Goal: Information Seeking & Learning: Learn about a topic

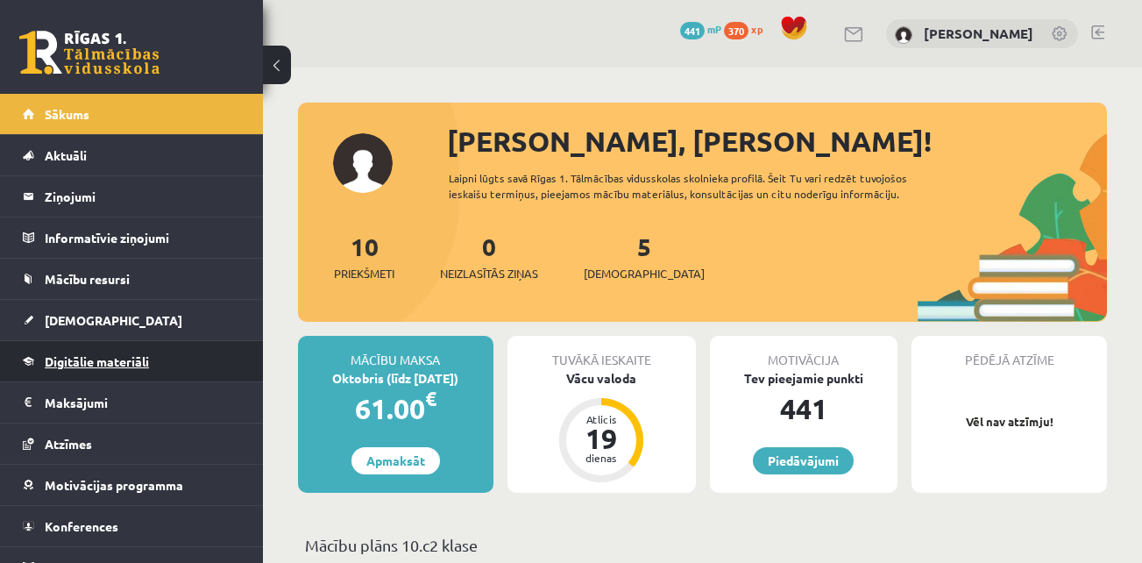
click at [90, 360] on span "Digitālie materiāli" at bounding box center [97, 361] width 104 height 16
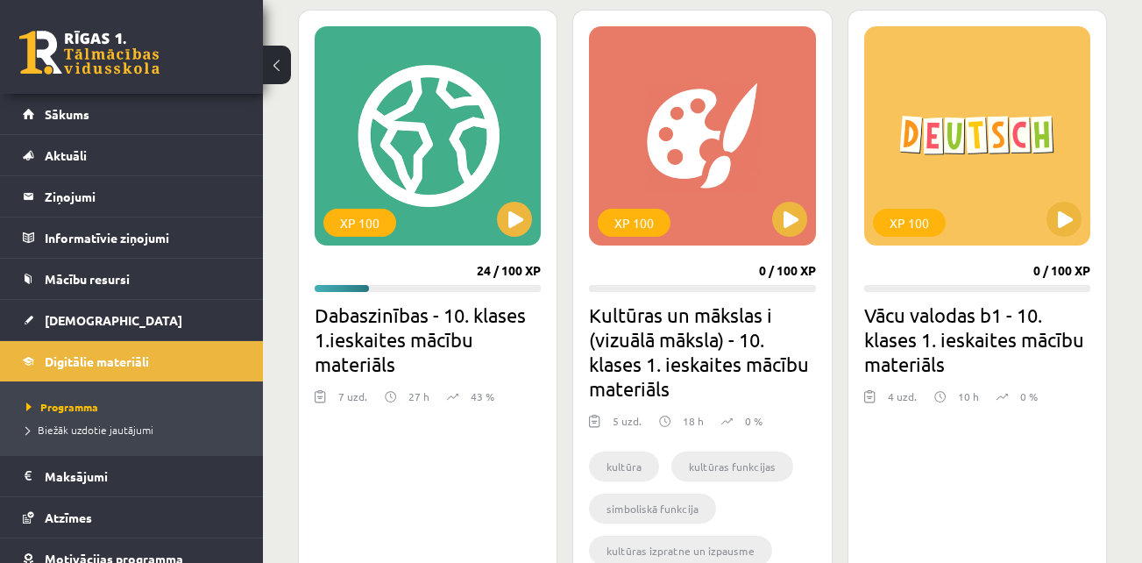
scroll to position [495, 0]
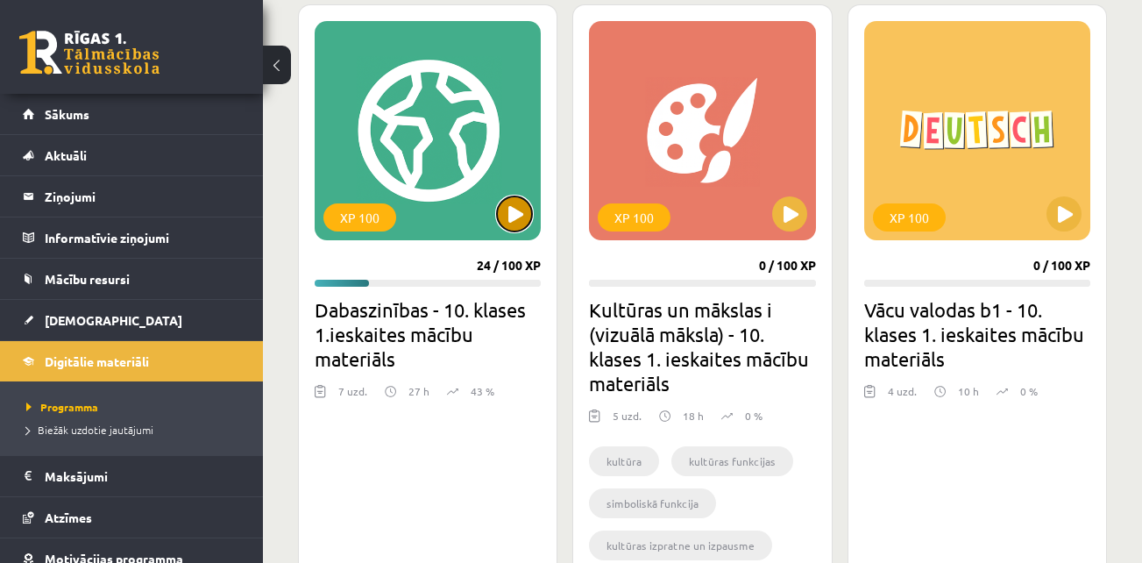
click at [515, 210] on button at bounding box center [514, 213] width 35 height 35
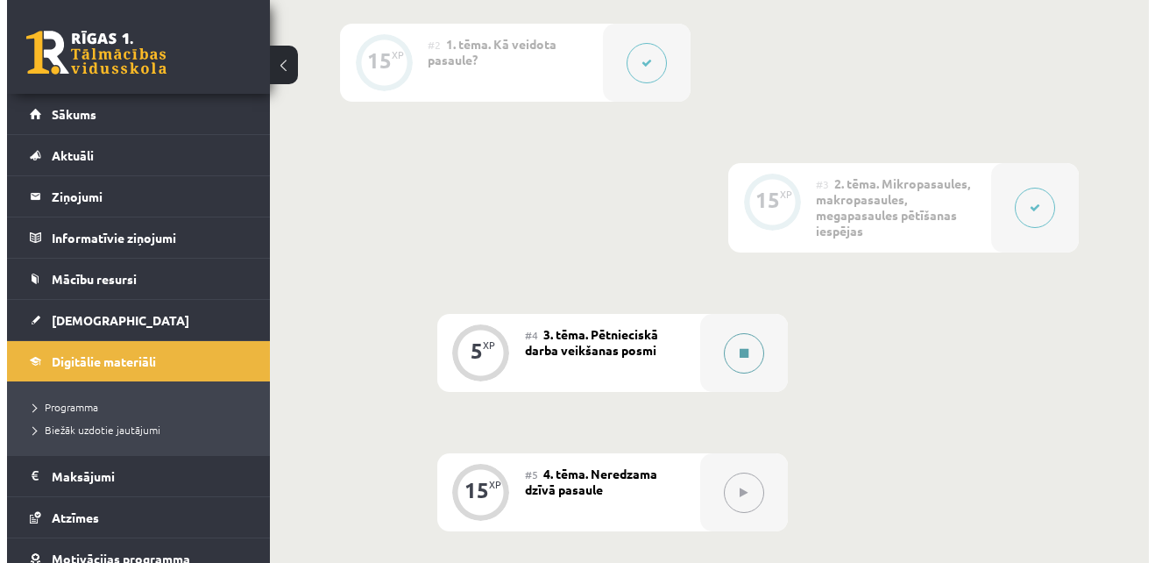
scroll to position [608, 0]
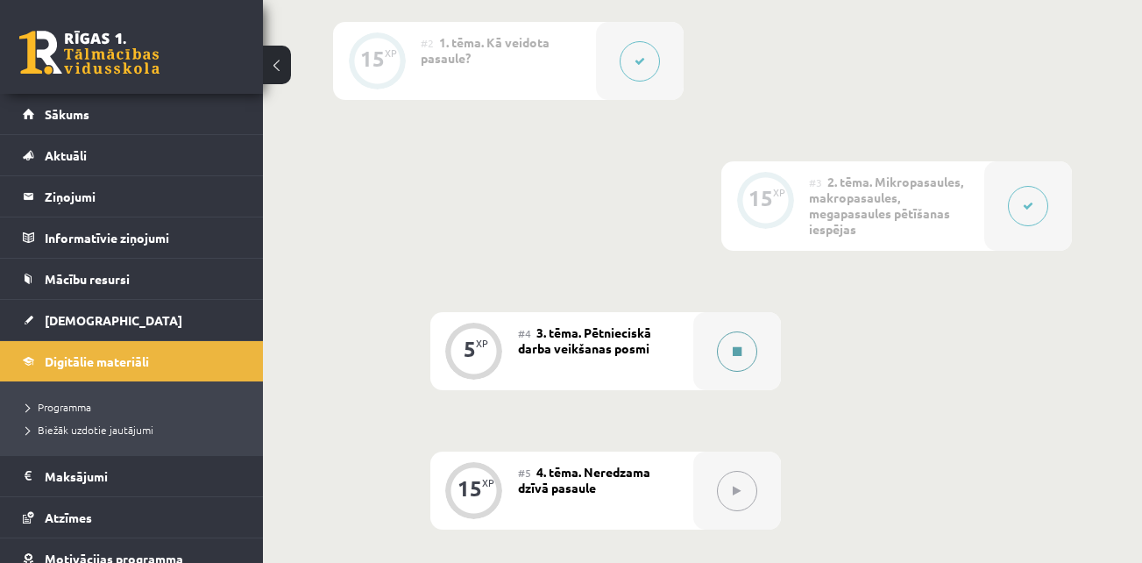
click at [735, 343] on button at bounding box center [737, 351] width 40 height 40
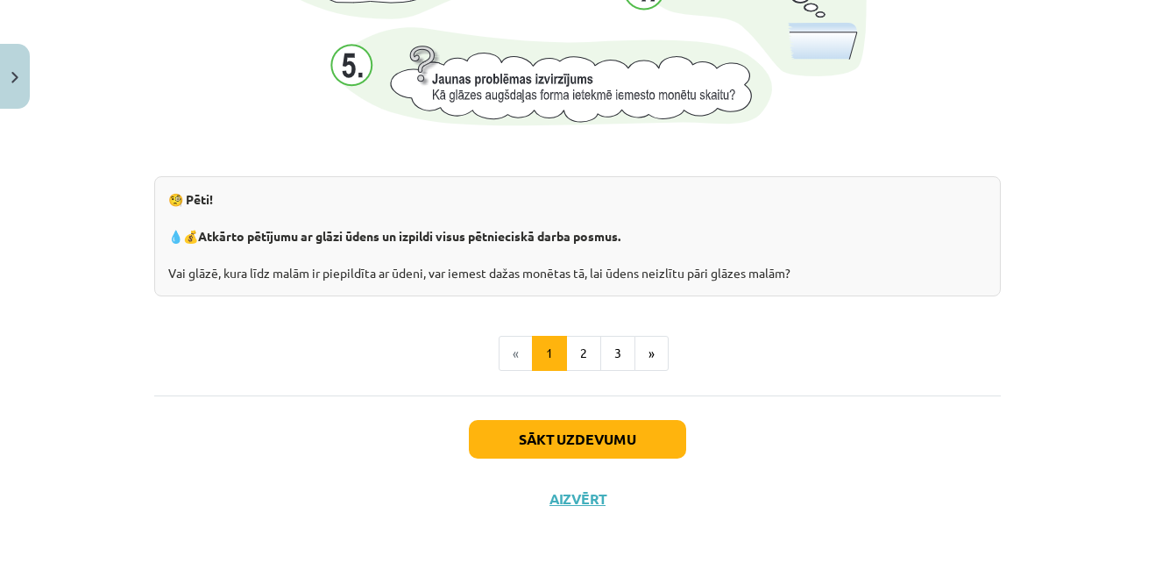
scroll to position [1955, 0]
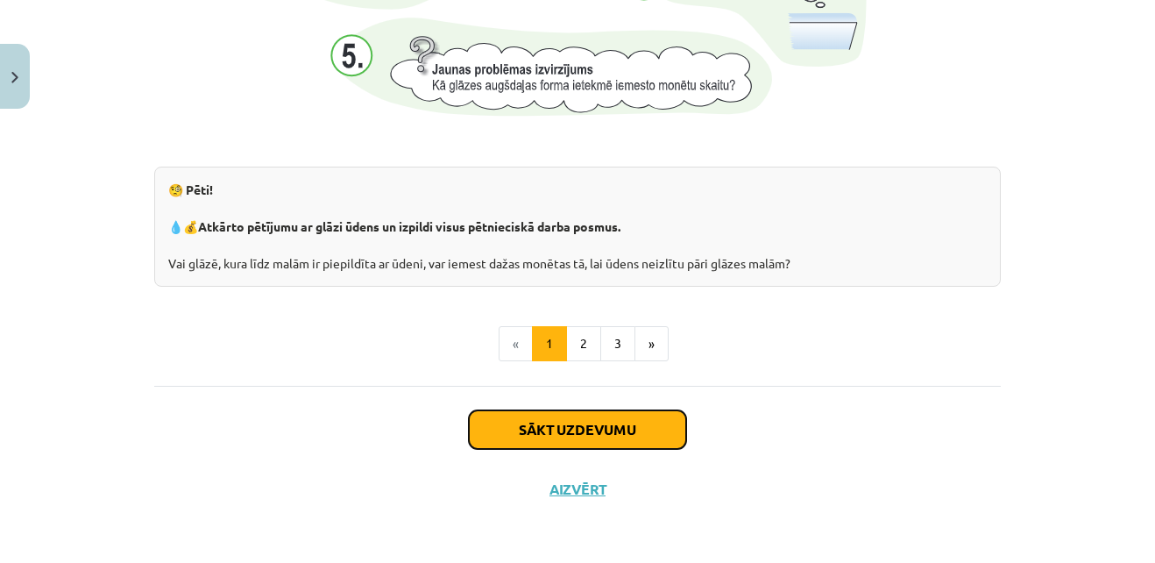
click at [662, 421] on button "Sākt uzdevumu" at bounding box center [577, 429] width 217 height 39
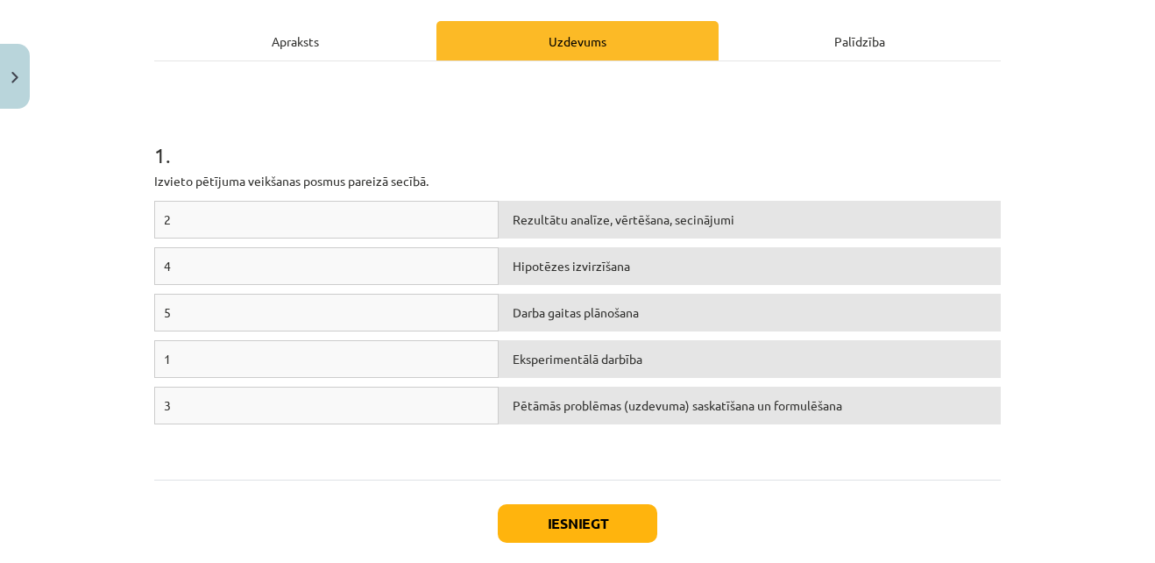
scroll to position [255, 0]
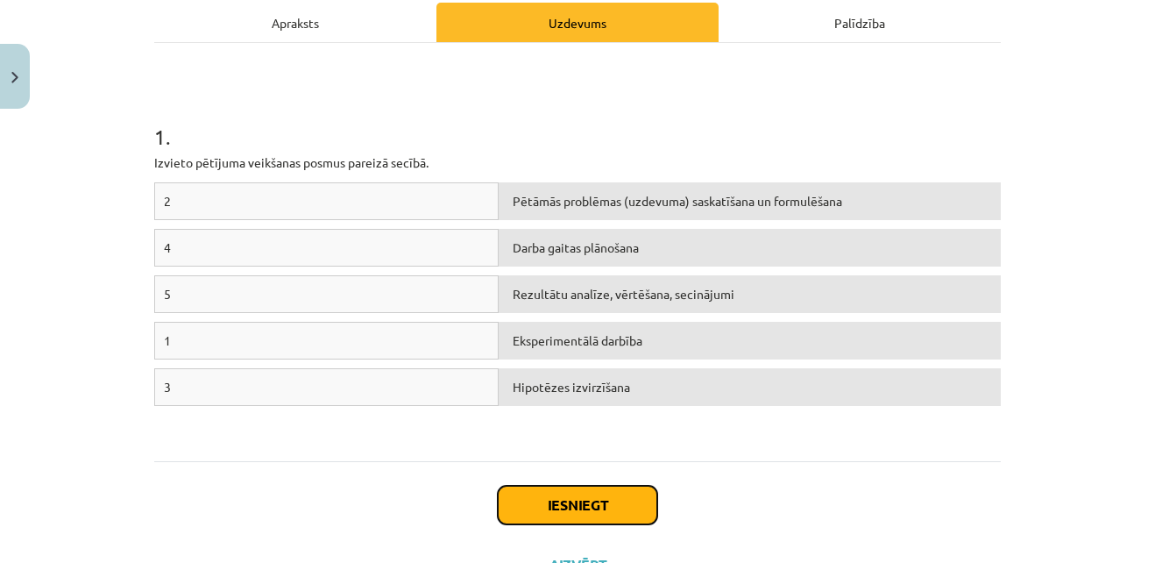
click at [519, 494] on button "Iesniegt" at bounding box center [577, 504] width 159 height 39
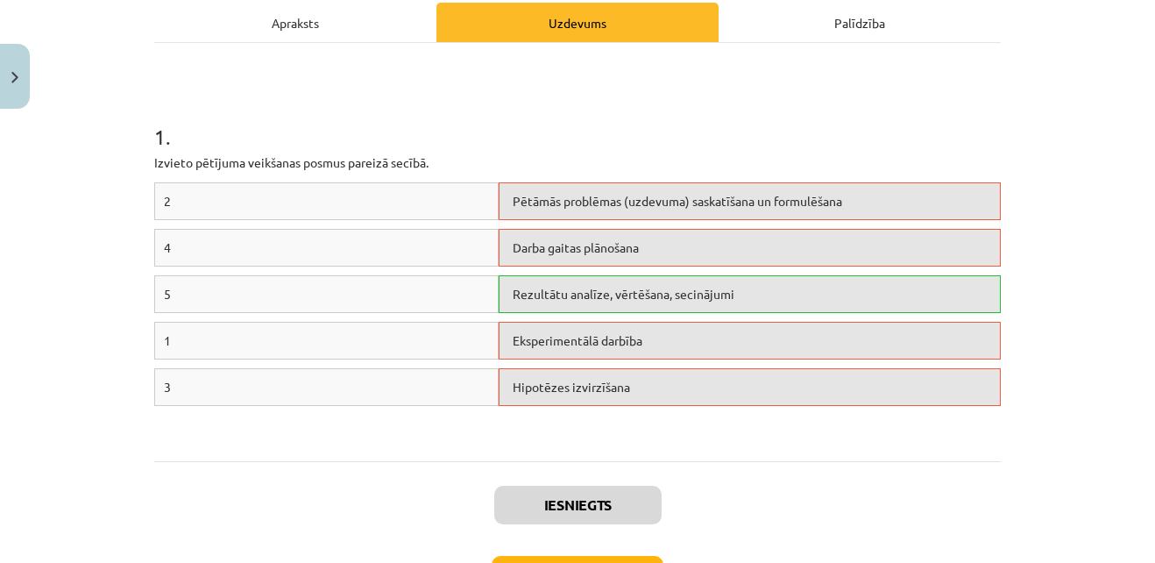
scroll to position [337, 0]
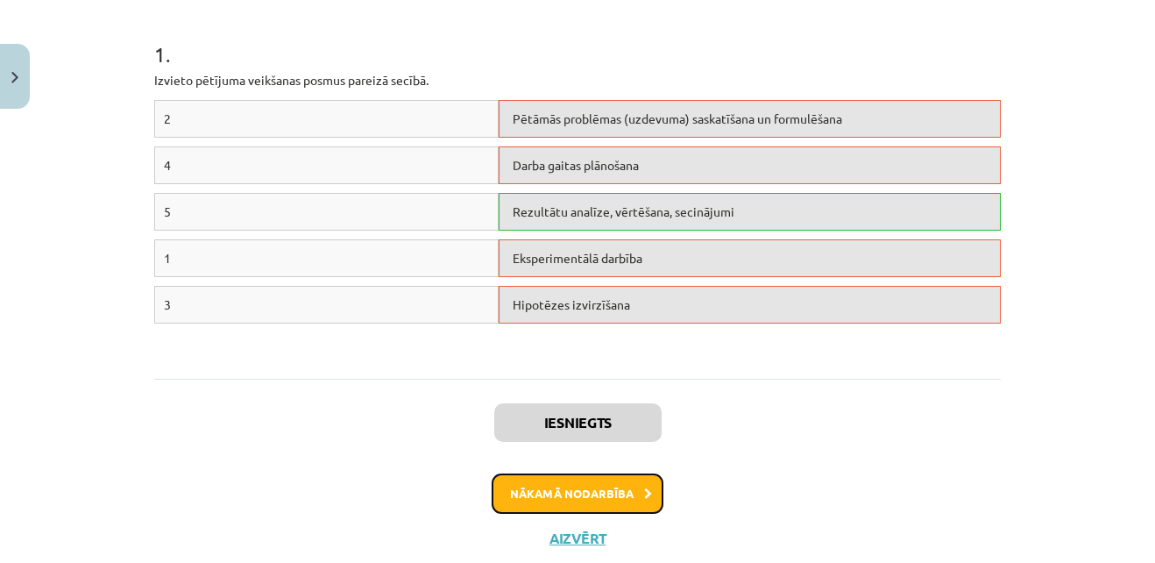
click at [543, 473] on button "Nākamā nodarbība" at bounding box center [578, 493] width 172 height 40
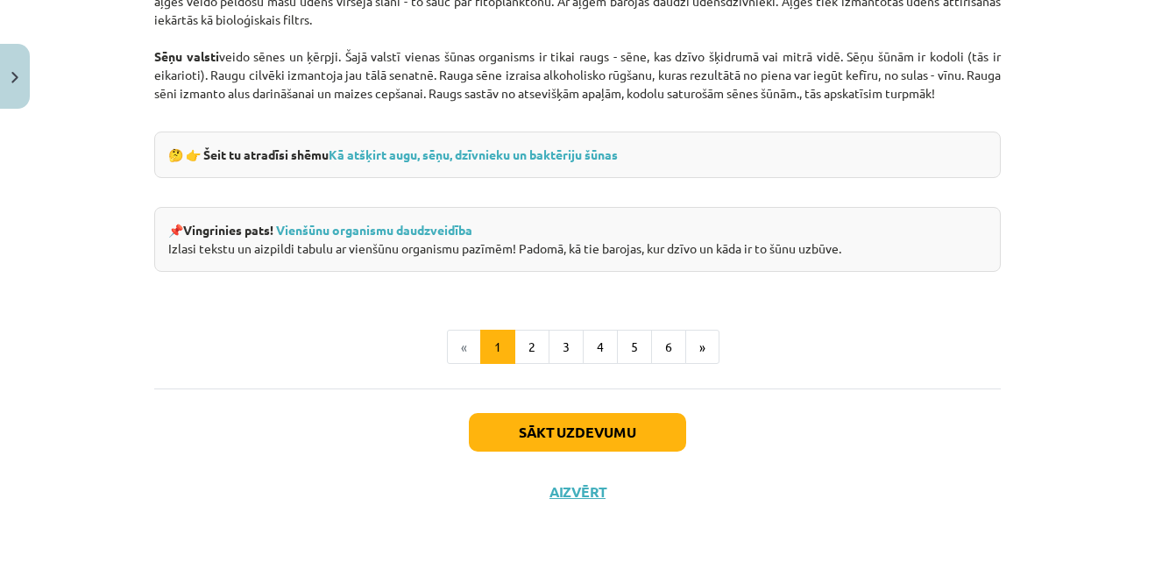
scroll to position [1726, 0]
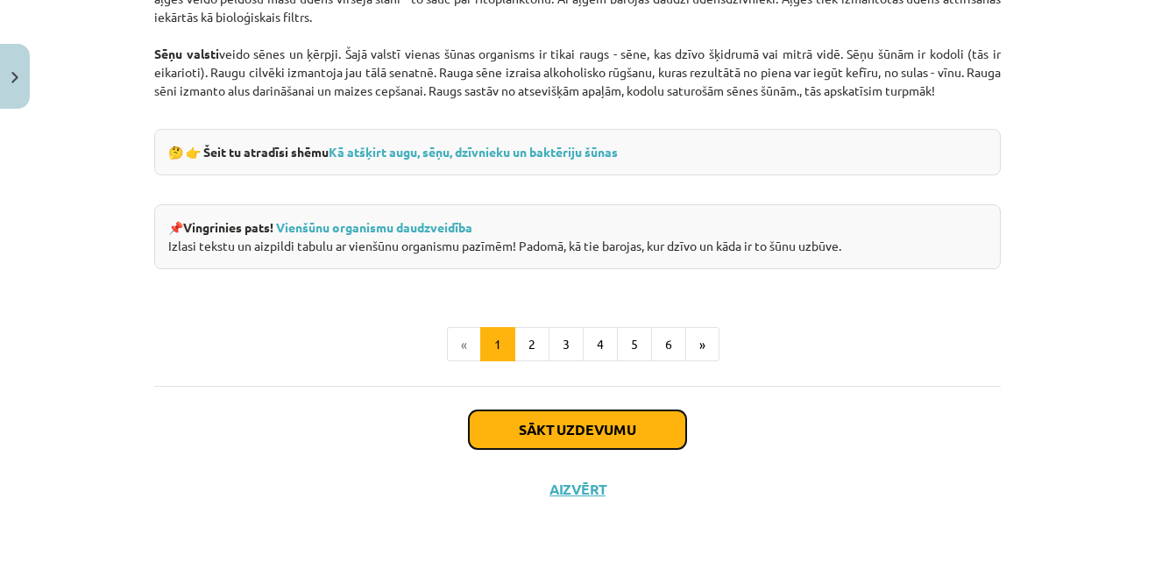
click at [548, 438] on button "Sākt uzdevumu" at bounding box center [577, 429] width 217 height 39
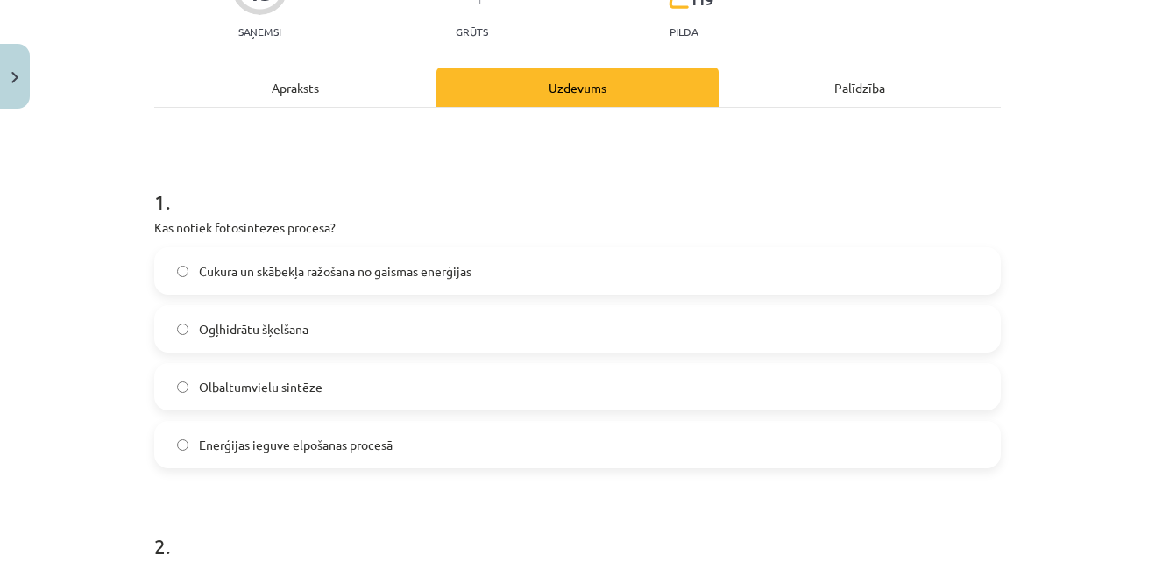
scroll to position [191, 0]
click at [239, 446] on span "Enerģijas ieguve elpošanas procesā" at bounding box center [296, 444] width 194 height 18
click at [279, 267] on span "Cukura un skābekļa ražošana no gaismas enerģijas" at bounding box center [335, 270] width 272 height 18
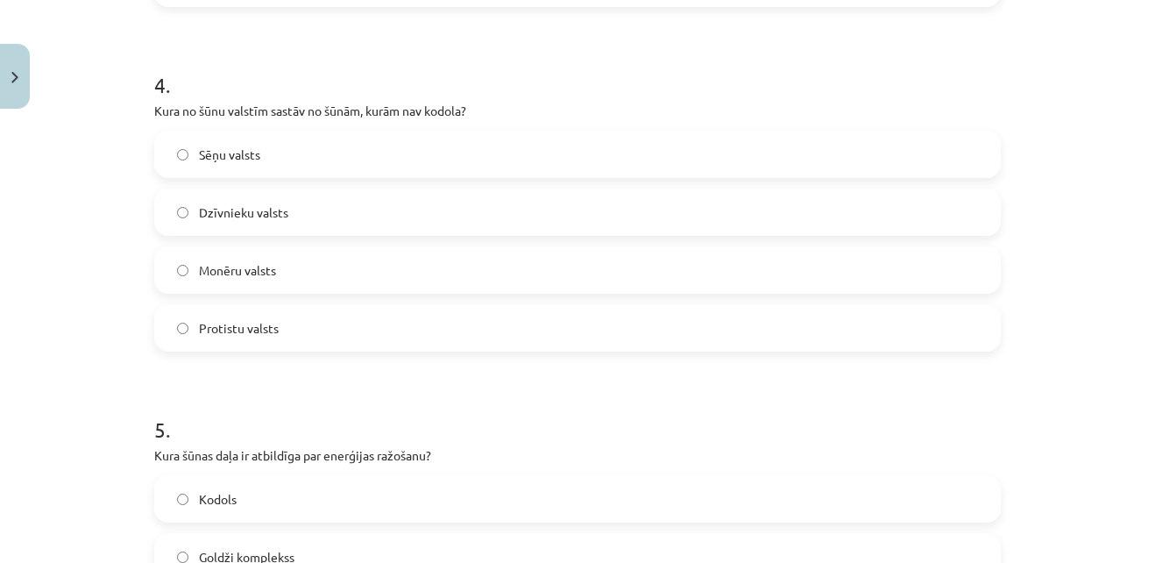
scroll to position [1364, 0]
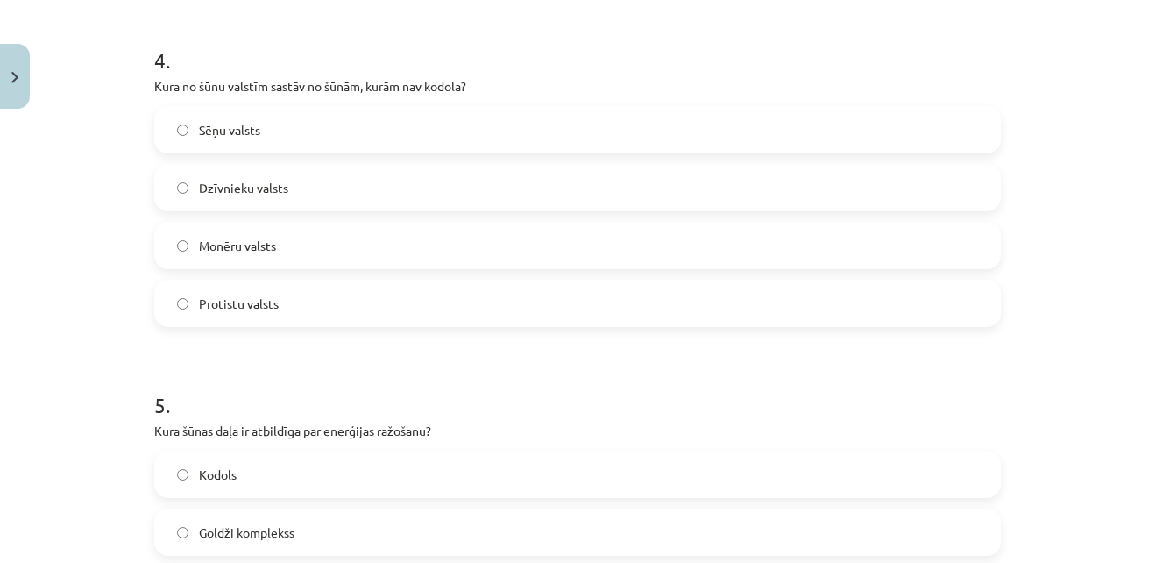
click at [248, 230] on label "Monēru valsts" at bounding box center [577, 245] width 843 height 44
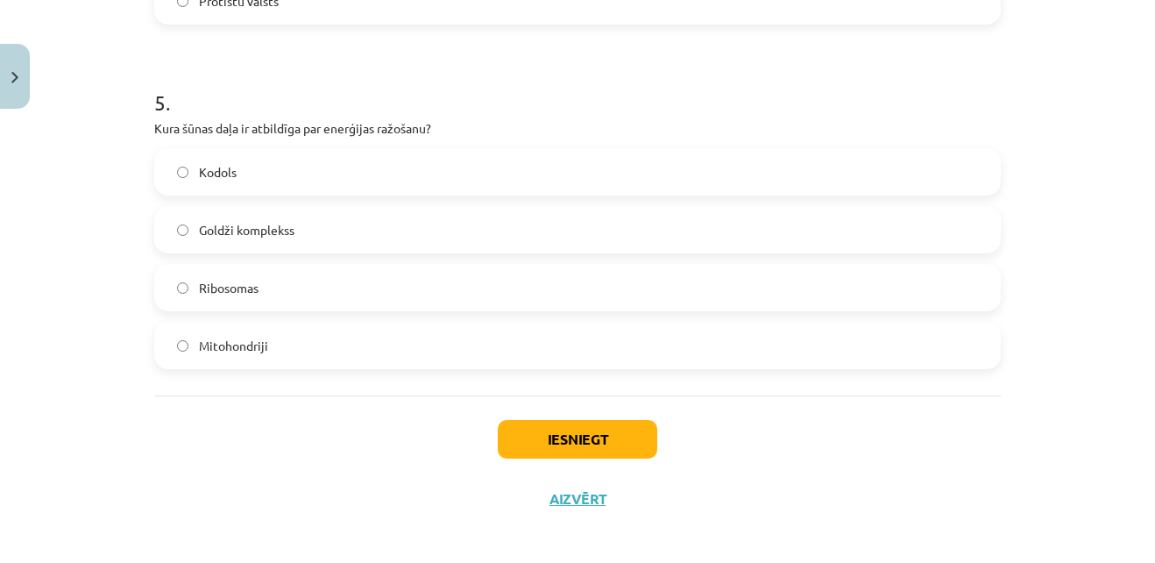
scroll to position [1667, 0]
click at [209, 339] on span "Mitohondriji" at bounding box center [233, 345] width 69 height 18
click at [534, 430] on button "Iesniegt" at bounding box center [577, 438] width 159 height 39
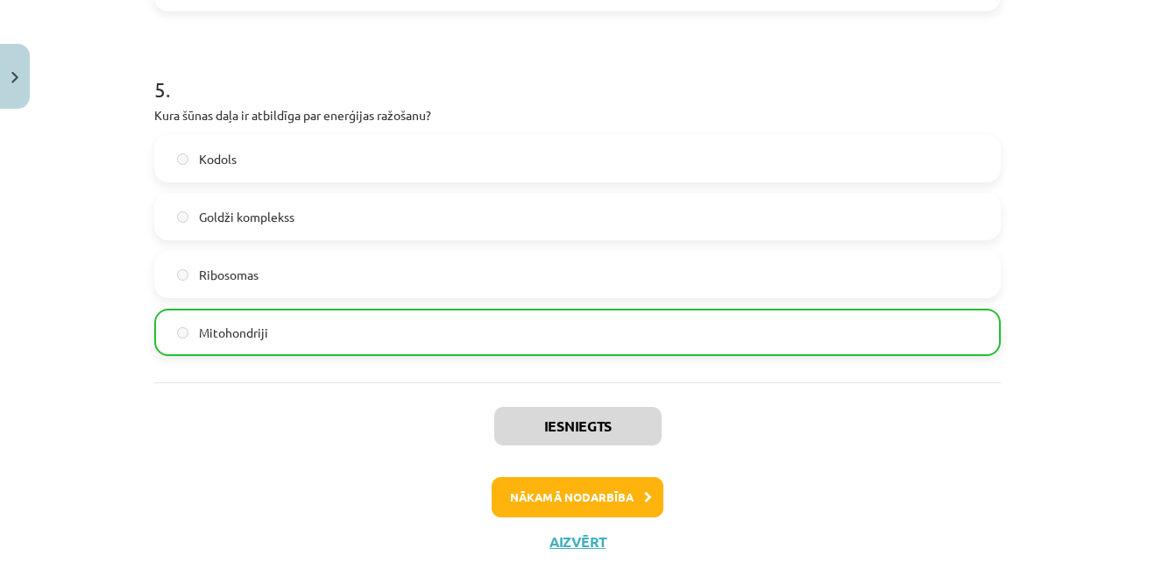
scroll to position [1732, 0]
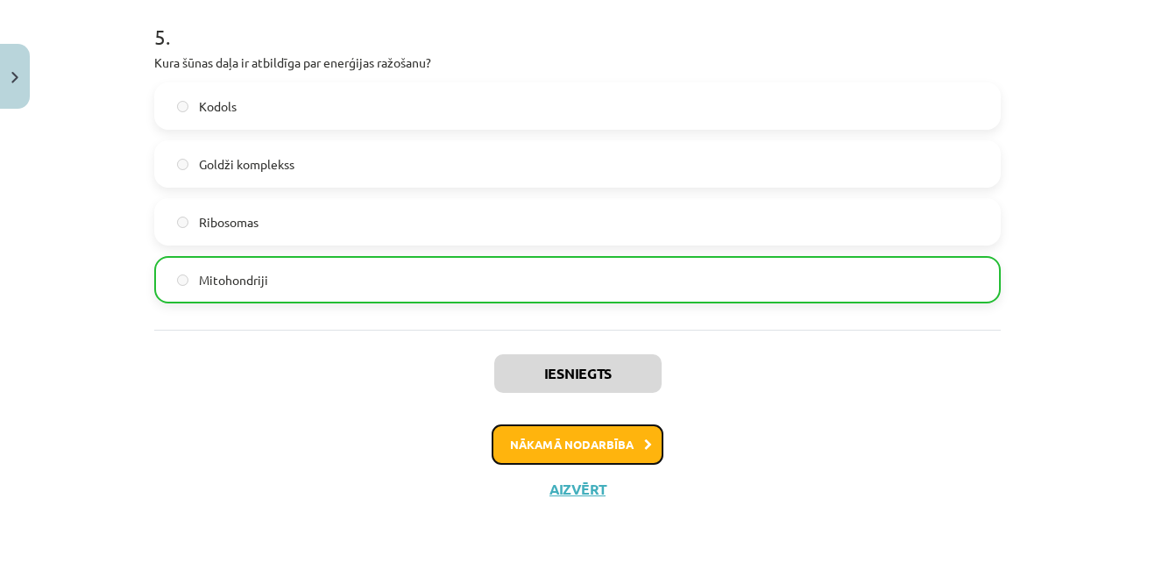
click at [578, 435] on button "Nākamā nodarbība" at bounding box center [578, 444] width 172 height 40
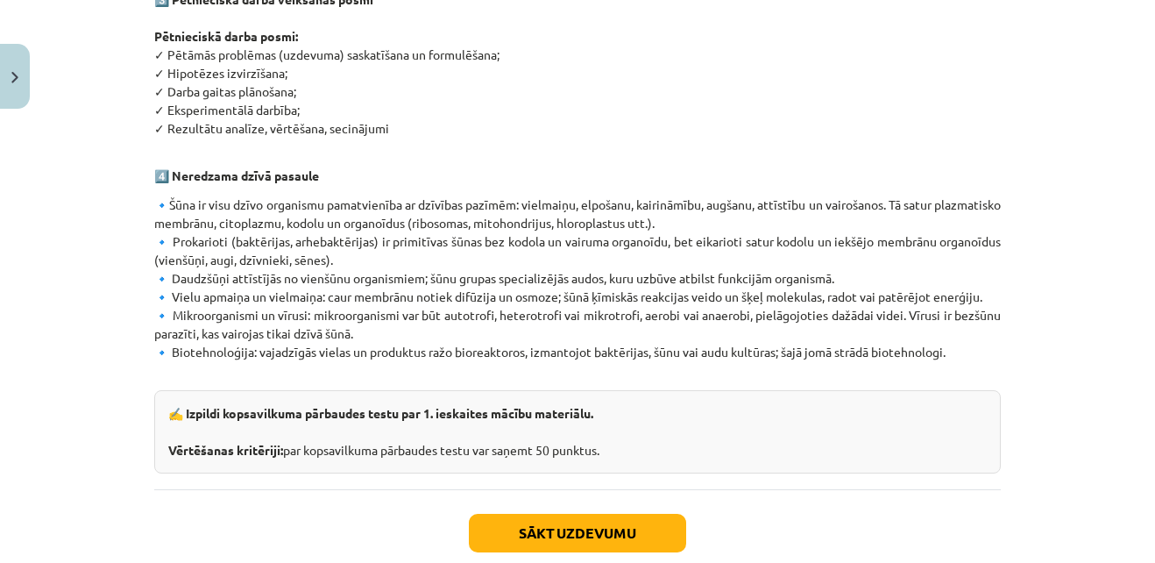
scroll to position [1032, 0]
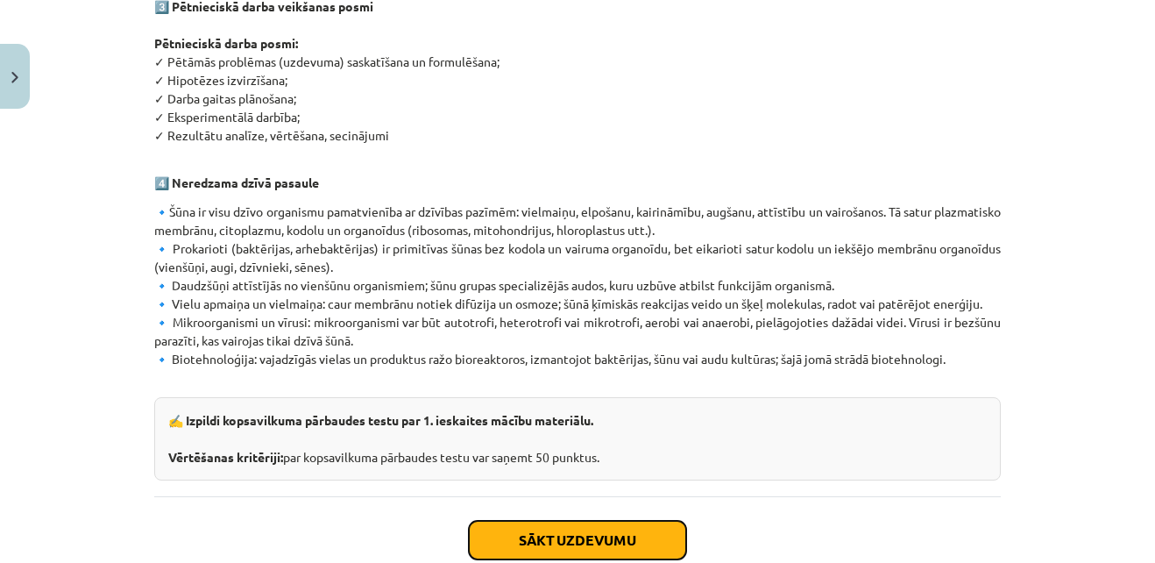
click at [548, 520] on button "Sākt uzdevumu" at bounding box center [577, 539] width 217 height 39
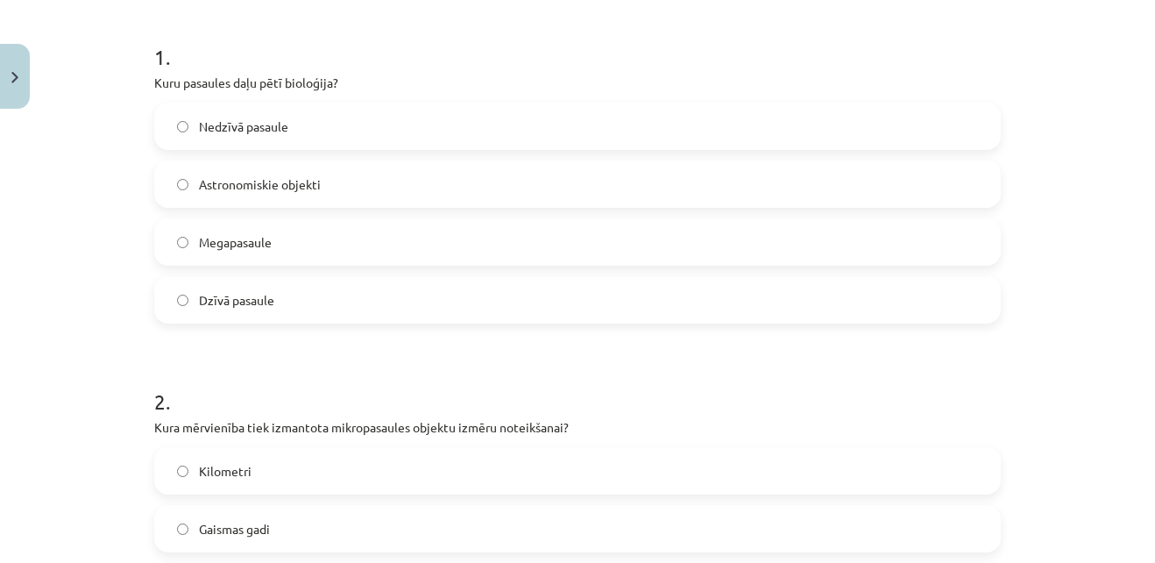
scroll to position [340, 0]
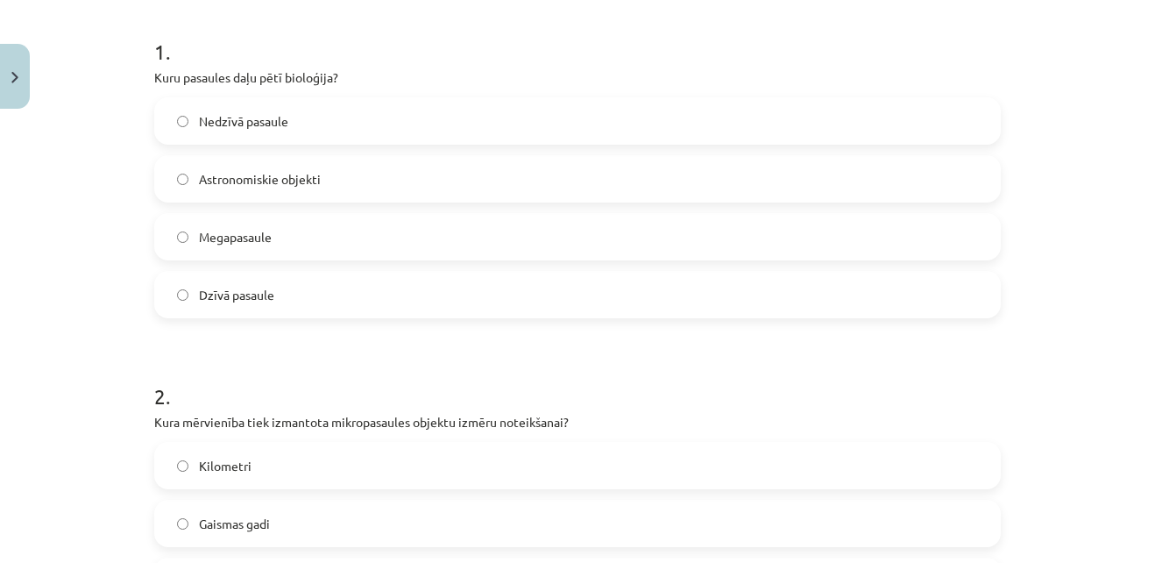
click at [186, 297] on label "Dzīvā pasaule" at bounding box center [577, 294] width 843 height 44
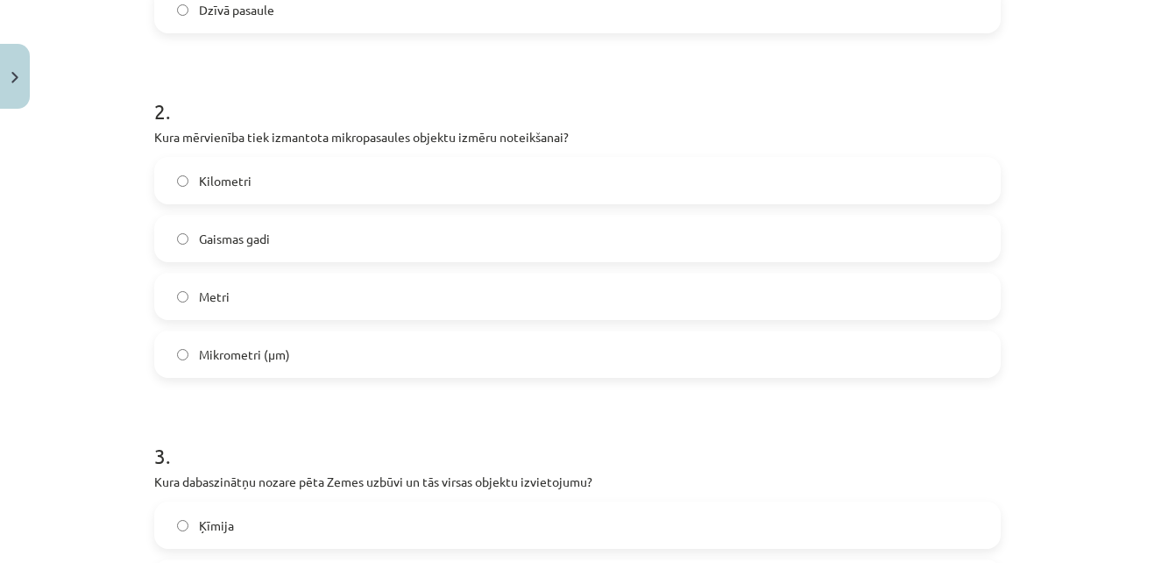
scroll to position [669, 0]
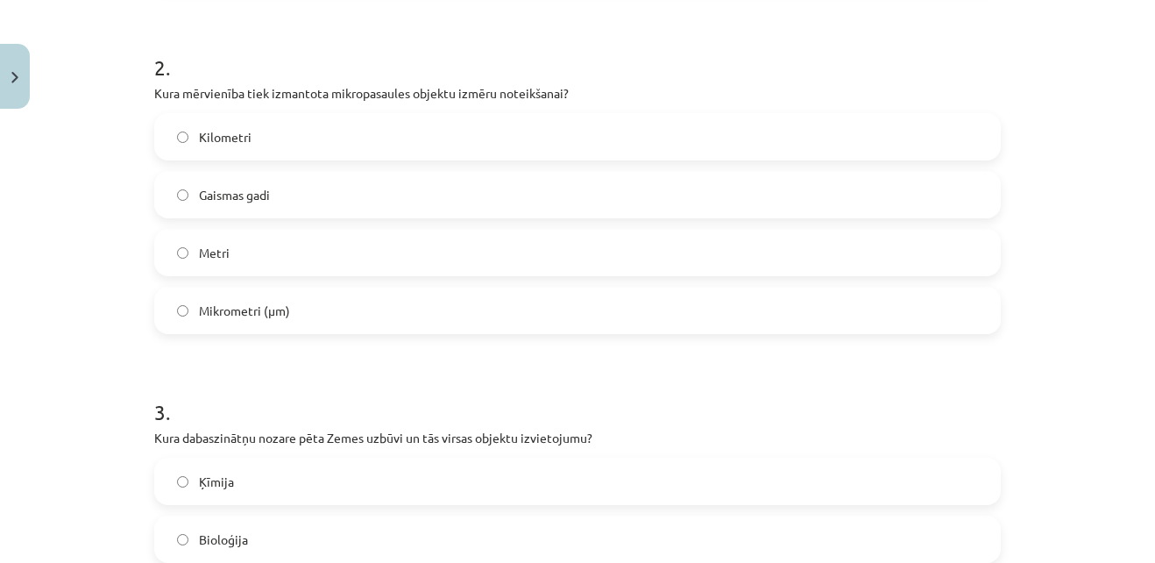
click at [169, 305] on label "Mikrometri (μm)" at bounding box center [577, 310] width 843 height 44
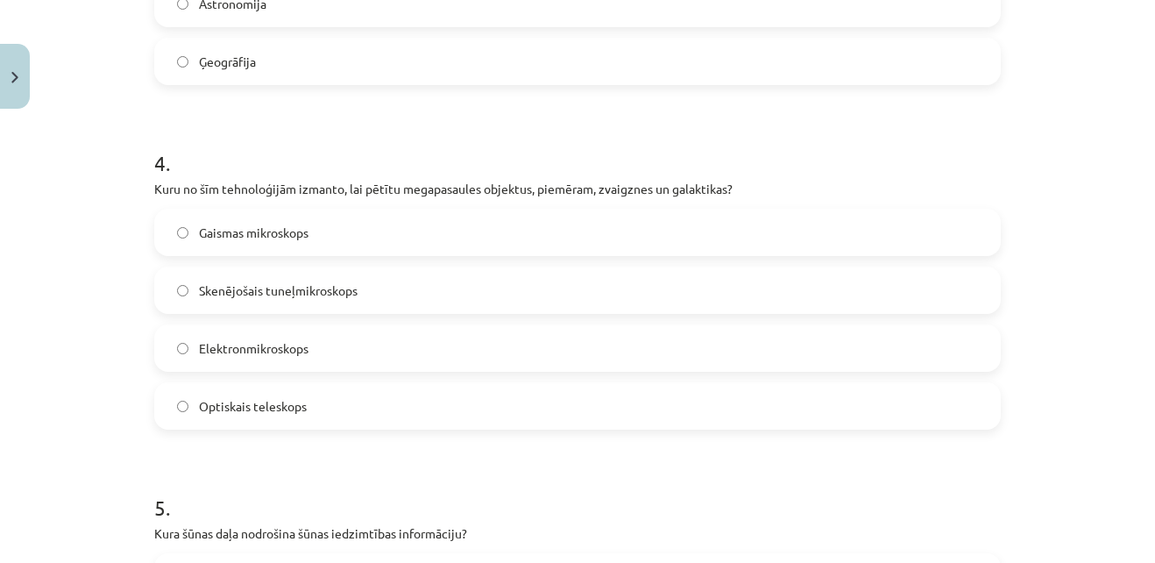
scroll to position [1280, 0]
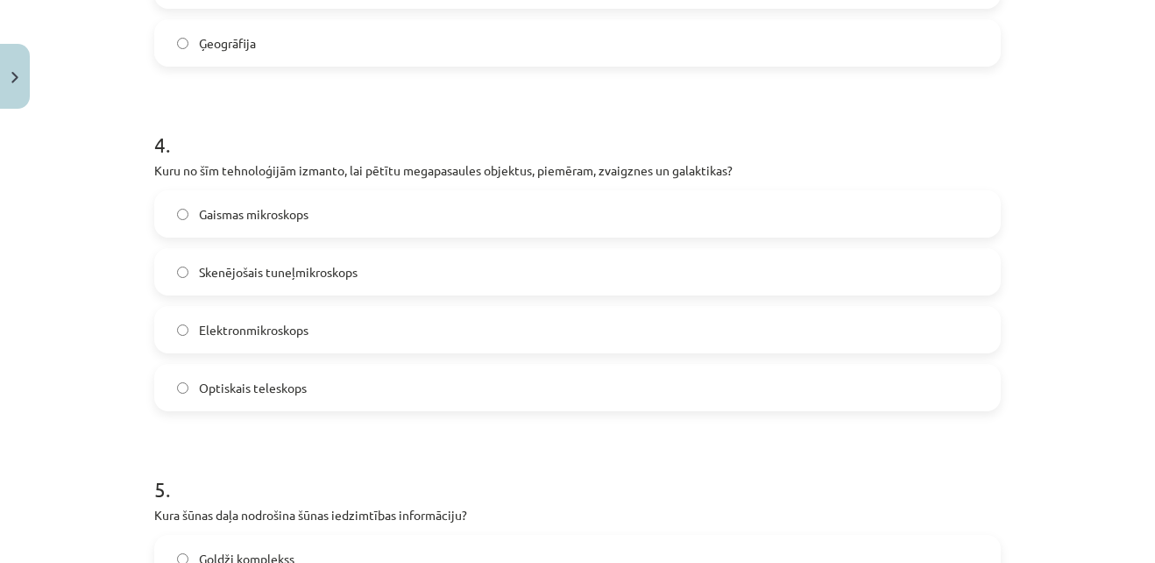
click at [182, 393] on label "Optiskais teleskops" at bounding box center [577, 387] width 843 height 44
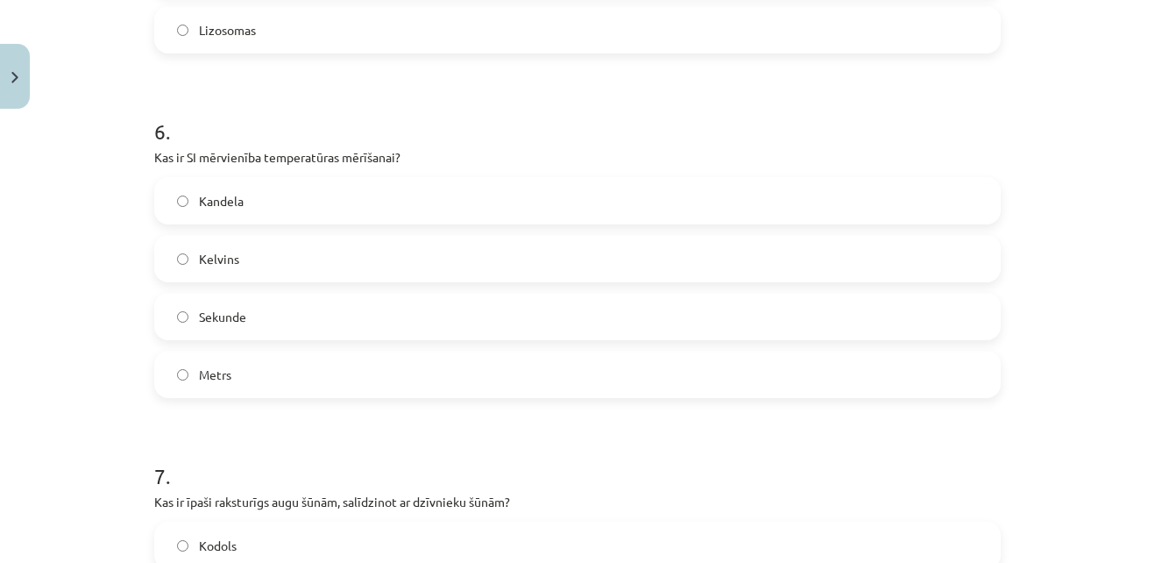
scroll to position [1984, 0]
click at [173, 265] on label "Kelvins" at bounding box center [577, 257] width 843 height 44
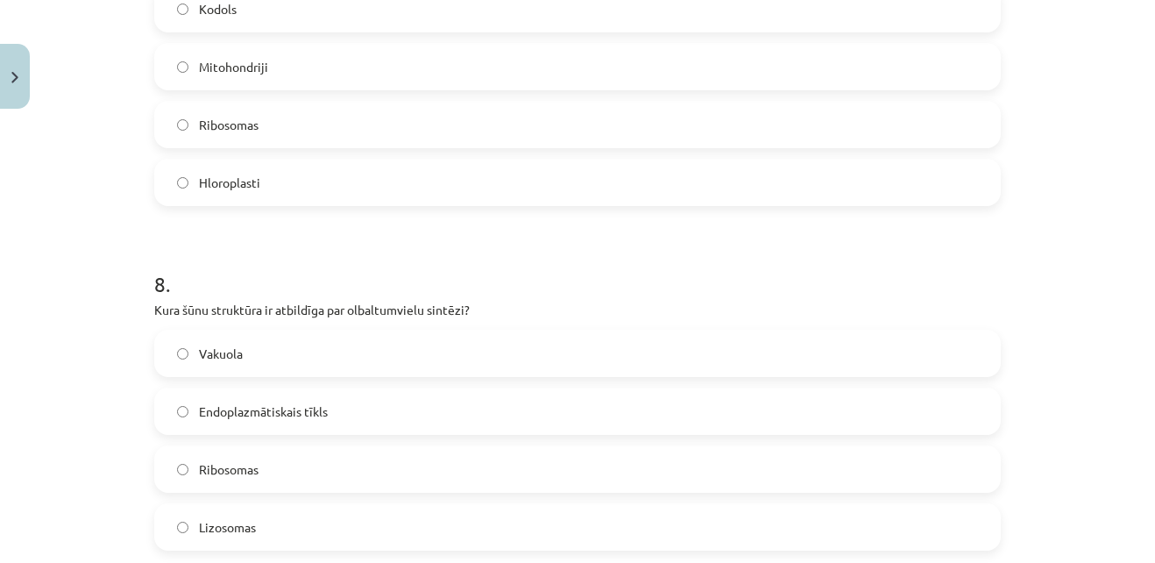
scroll to position [2565, 0]
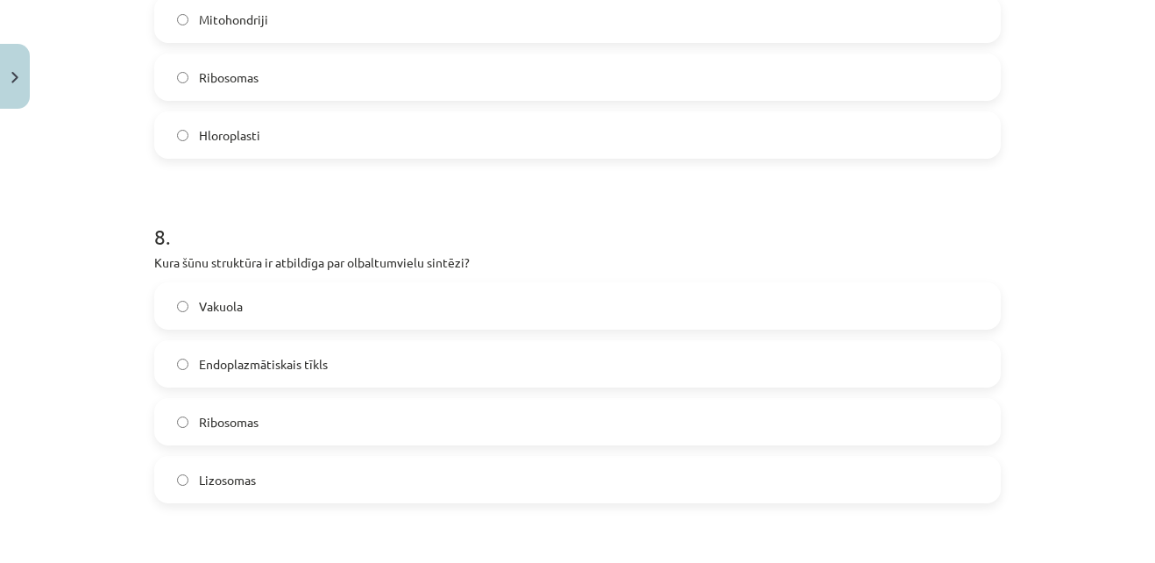
click at [184, 424] on label "Ribosomas" at bounding box center [577, 422] width 843 height 44
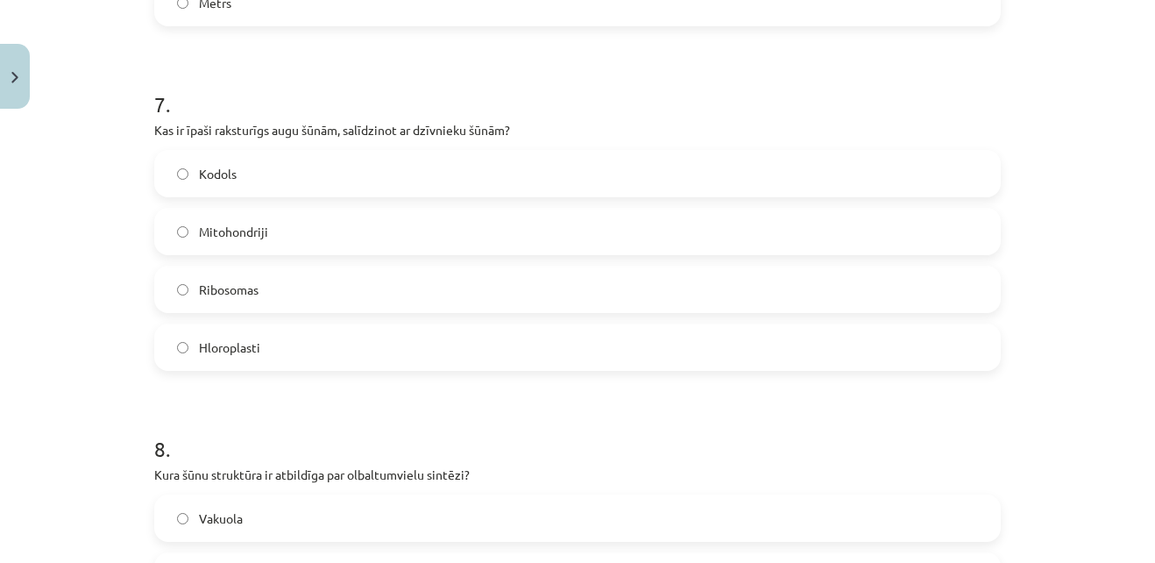
scroll to position [2351, 0]
click at [176, 356] on label "Hloroplasti" at bounding box center [577, 350] width 843 height 44
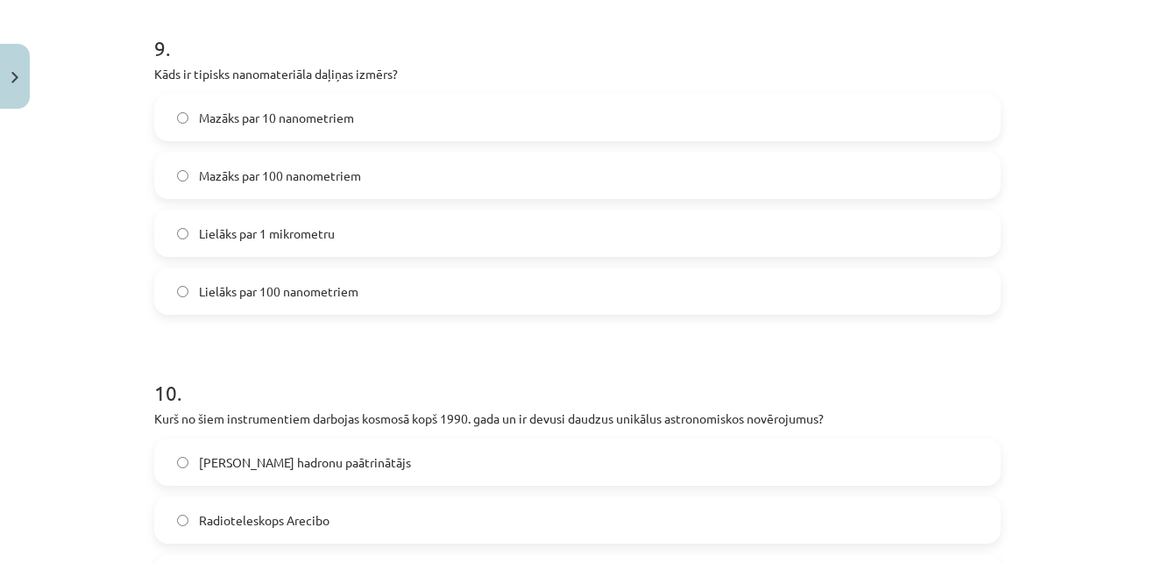
scroll to position [3099, 0]
click at [419, 404] on div "10 . Kurš no šiem instrumentiem darbojas kosmosā kopš 1990. gada un ir devusi d…" at bounding box center [577, 503] width 846 height 309
drag, startPoint x: 419, startPoint y: 404, endPoint x: 346, endPoint y: 411, distance: 73.1
click at [346, 411] on p "Kurš no šiem instrumentiem darbojas kosmosā kopš 1990. gada un ir devusi daudzu…" at bounding box center [577, 417] width 846 height 18
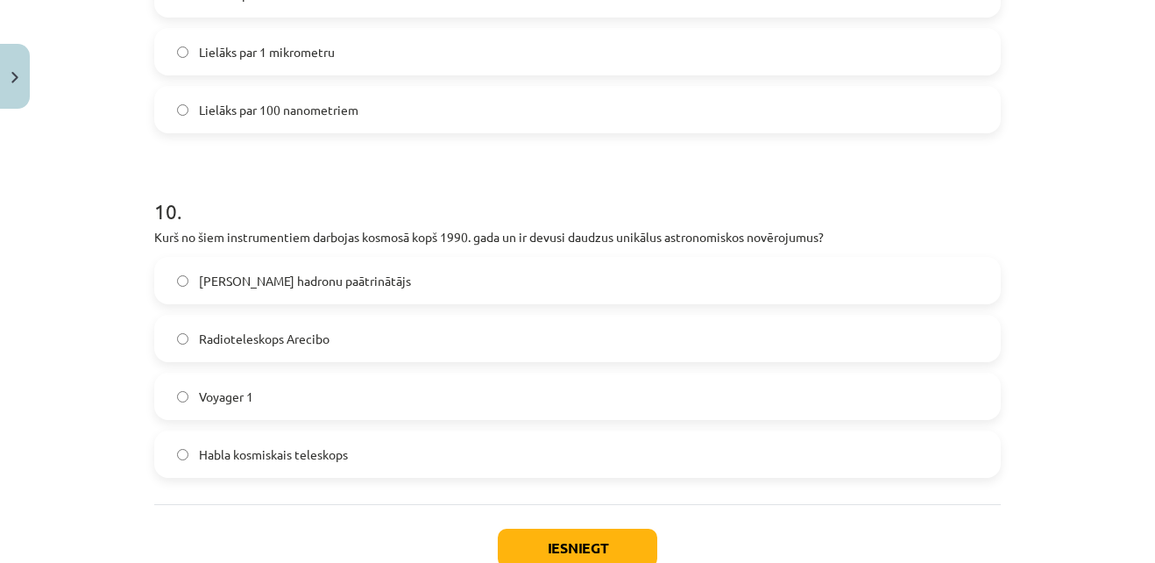
scroll to position [3273, 0]
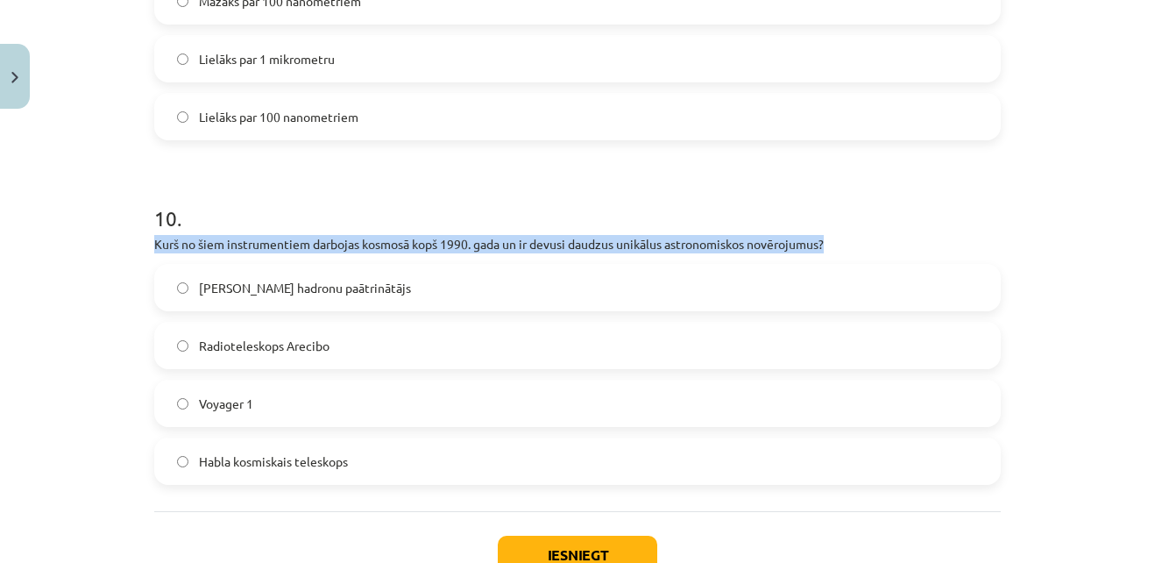
drag, startPoint x: 147, startPoint y: 247, endPoint x: 842, endPoint y: 244, distance: 694.8
click at [842, 244] on p "Kurš no šiem instrumentiem darbojas kosmosā kopš 1990. gada un ir devusi daudzu…" at bounding box center [577, 244] width 846 height 18
copy p "Kurš no šiem instrumentiem darbojas kosmosā kopš 1990. gada un ir devusi daudzu…"
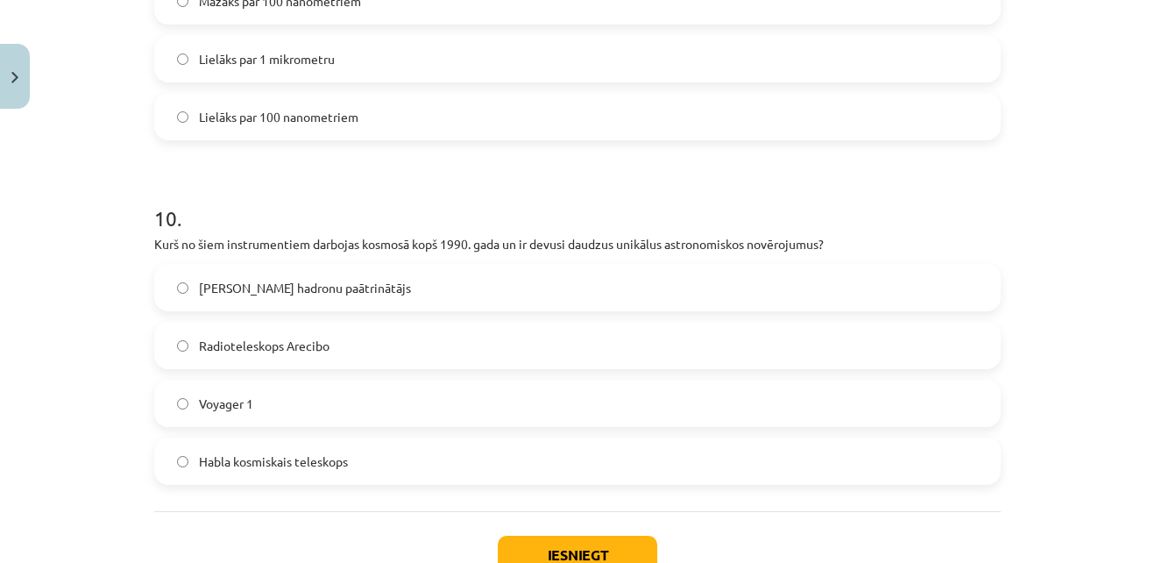
click at [217, 454] on span "Habla kosmiskais teleskops" at bounding box center [273, 461] width 149 height 18
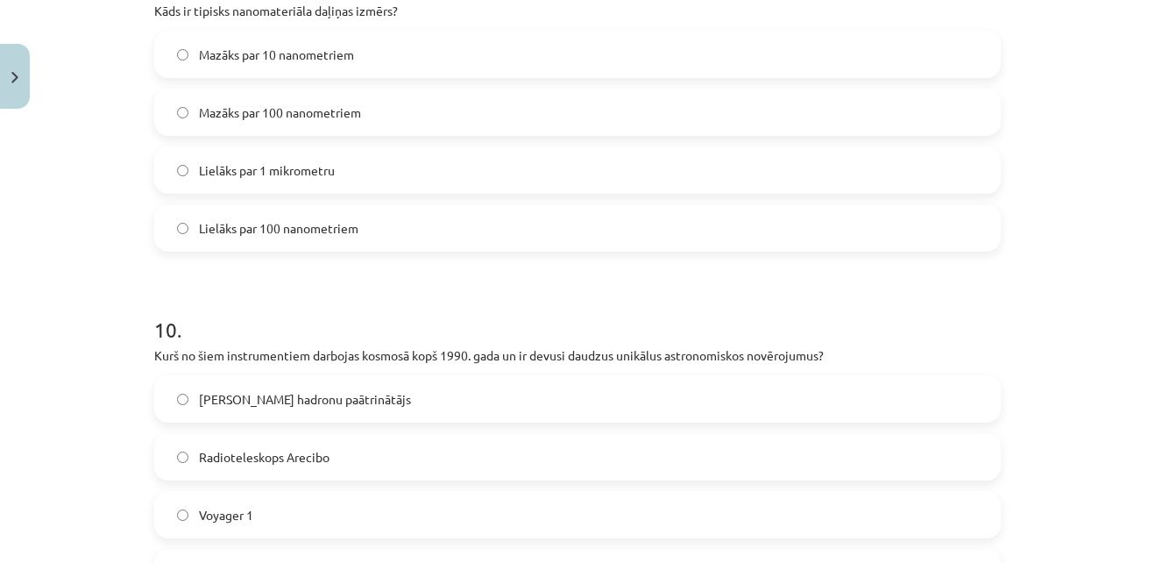
scroll to position [3159, 0]
click at [154, 11] on p "Kāds ir tipisks nanomateriāla daļiņas izmērs?" at bounding box center [577, 13] width 846 height 18
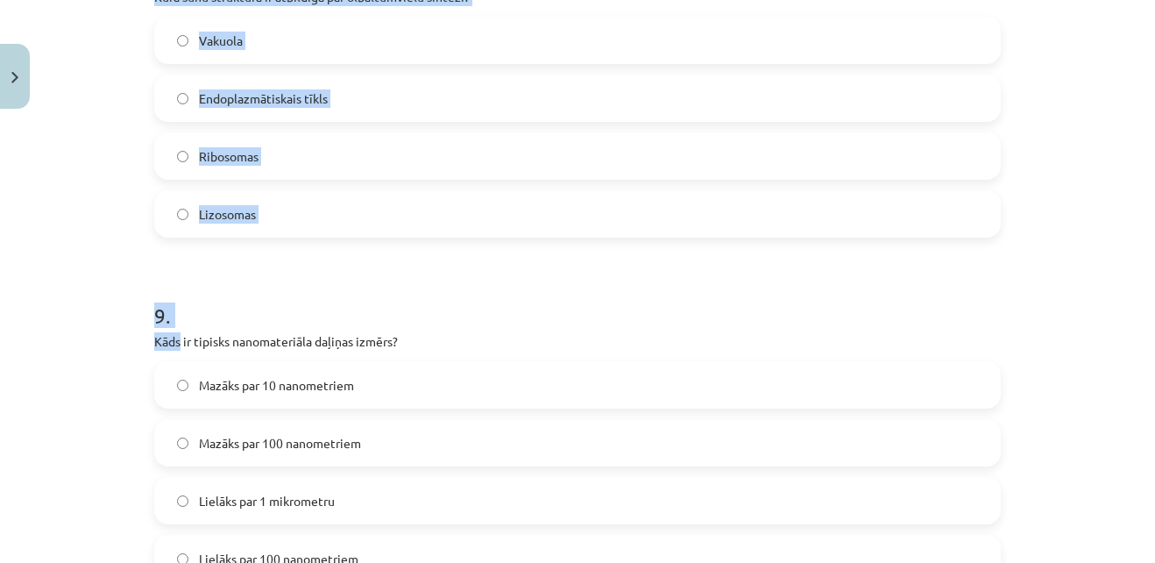
scroll to position [2637, 0]
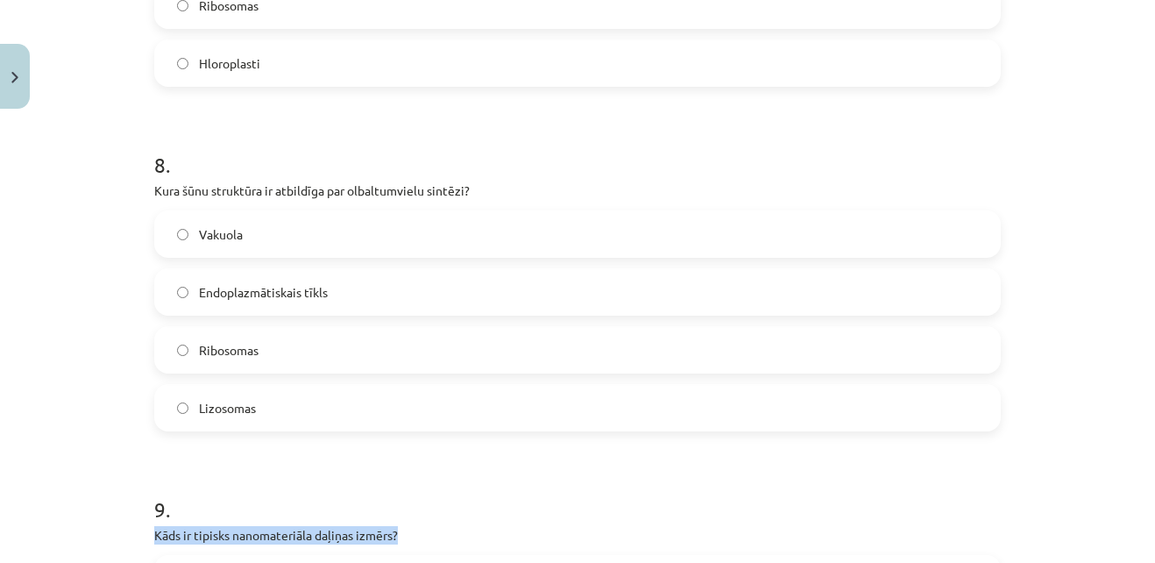
drag, startPoint x: 147, startPoint y: 11, endPoint x: 415, endPoint y: 541, distance: 594.0
click at [415, 541] on p "Kāds ir tipisks nanomateriāla daļiņas izmērs?" at bounding box center [577, 535] width 846 height 18
copy div "Kāds ir tipisks nanomateriāla daļiņas izmērs?"
click at [96, 474] on div "Mācību tēma: Dabaszinības - 10. klases 1.ieskaites mācību materiāls #6 Kopsavil…" at bounding box center [577, 281] width 1155 height 563
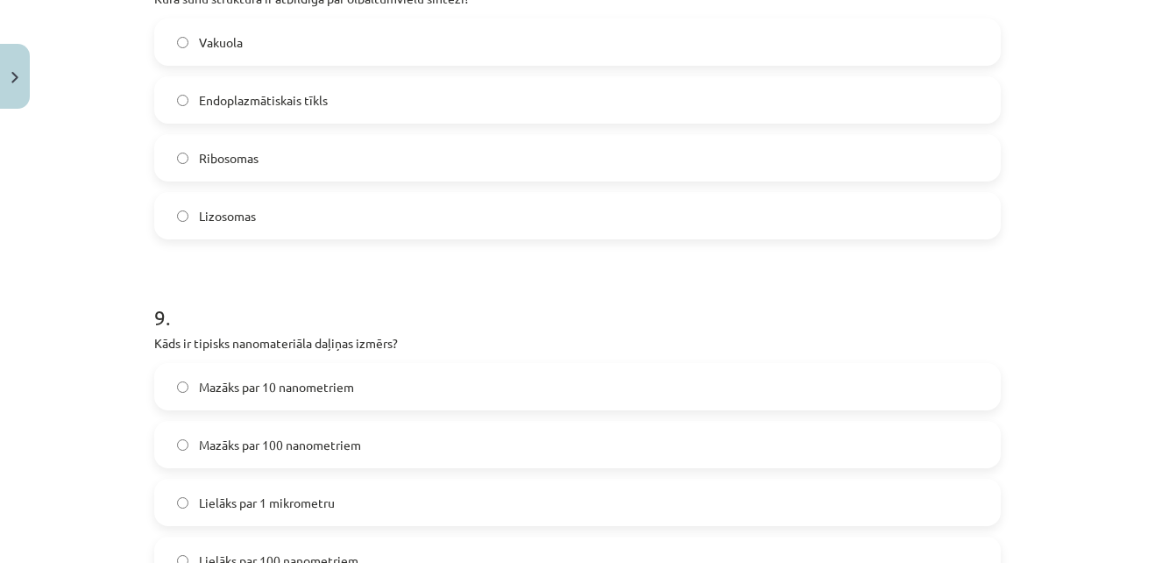
scroll to position [2883, 0]
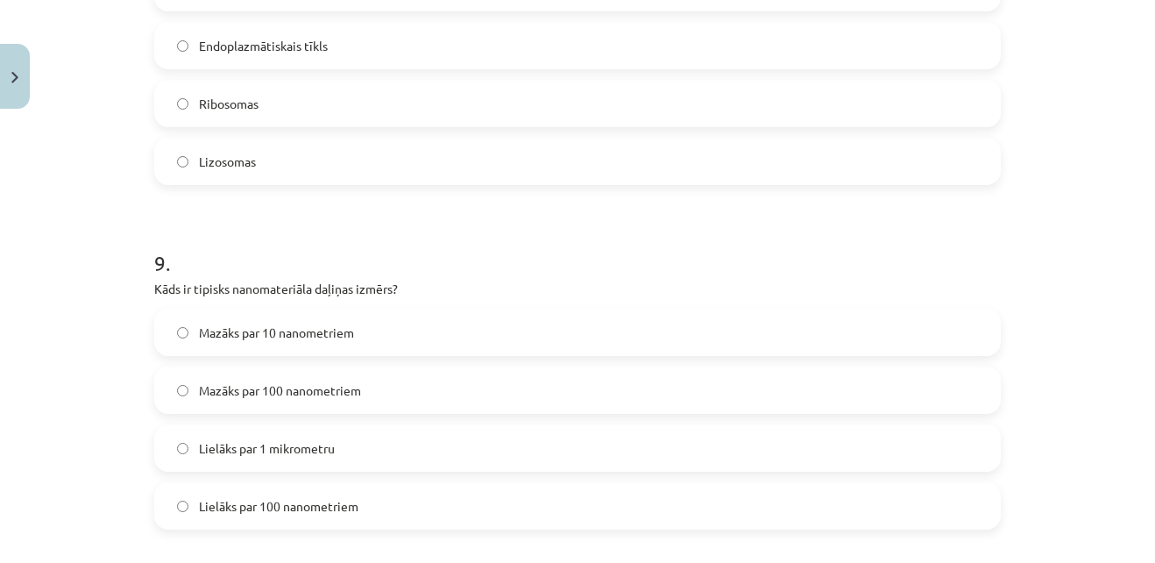
click at [279, 383] on span "Mazāks par 100 nanometriem" at bounding box center [280, 390] width 162 height 18
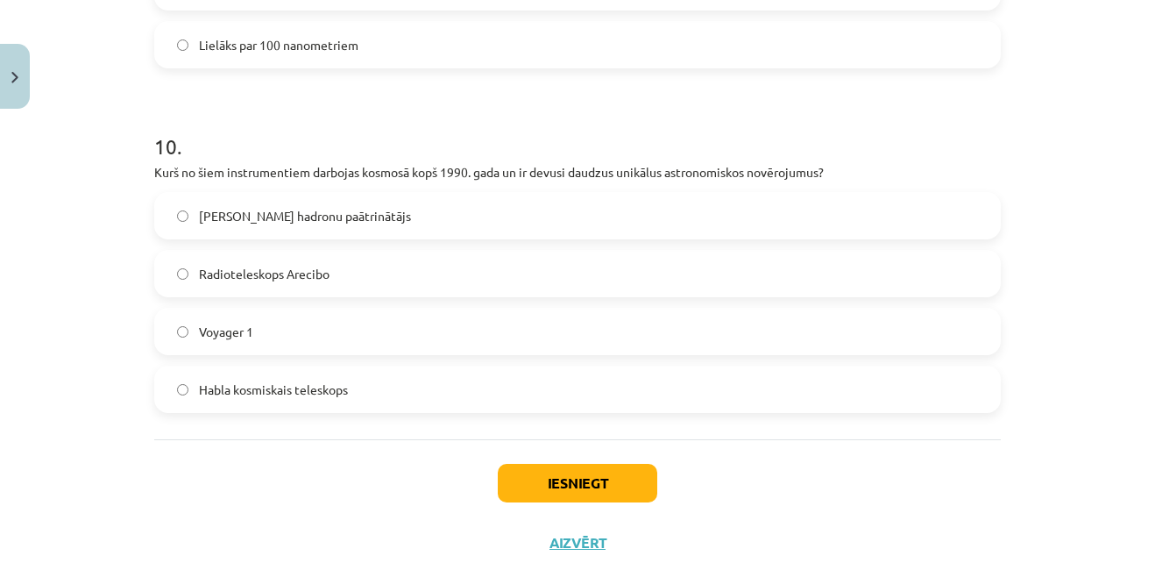
scroll to position [3398, 0]
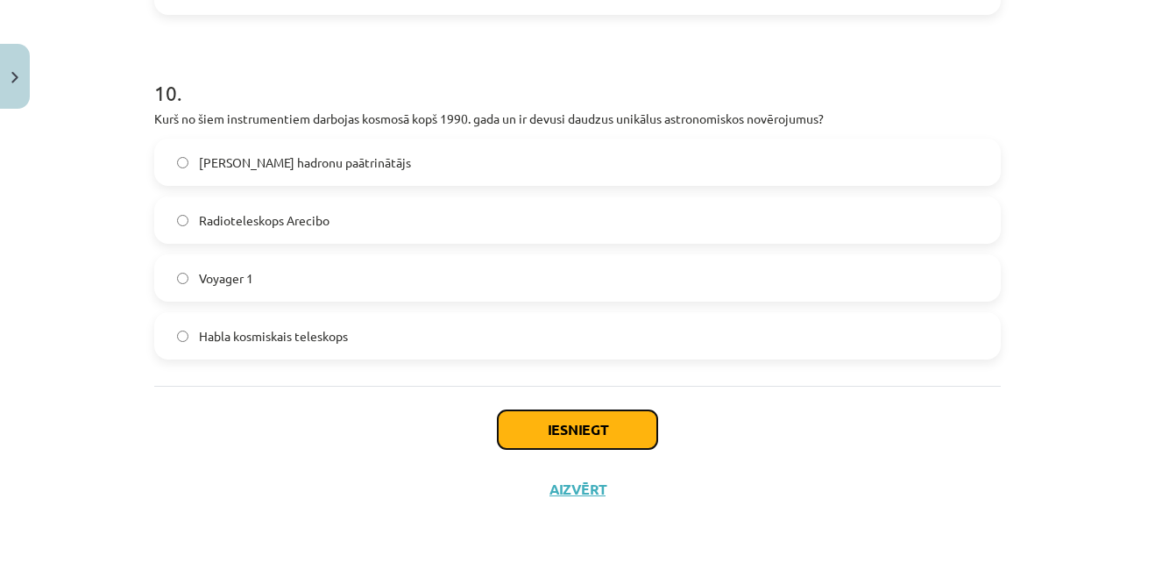
click at [555, 427] on button "Iesniegt" at bounding box center [577, 429] width 159 height 39
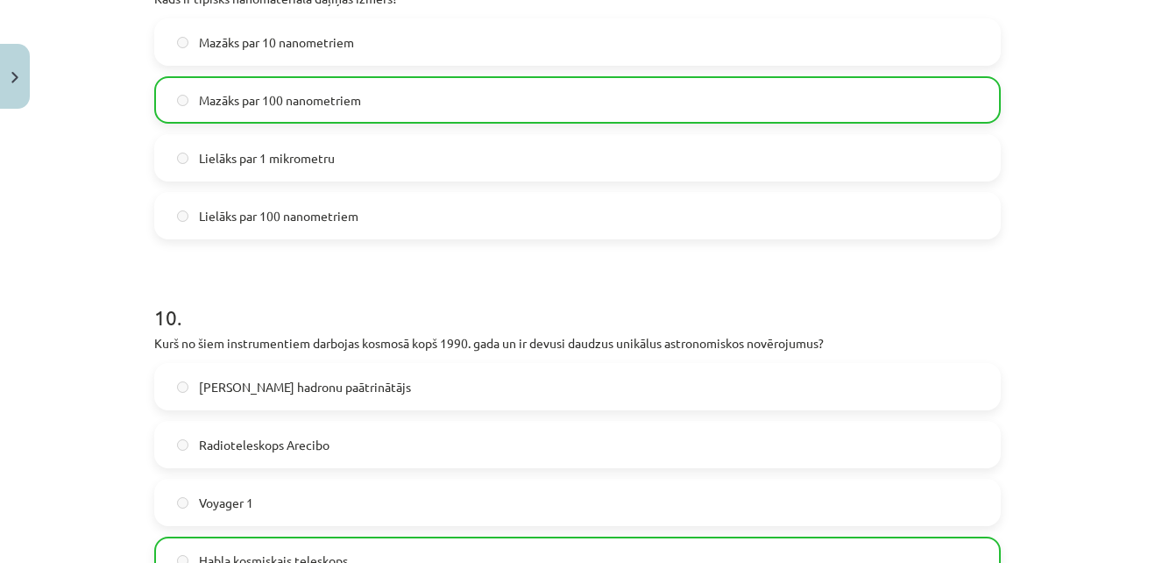
scroll to position [3454, 0]
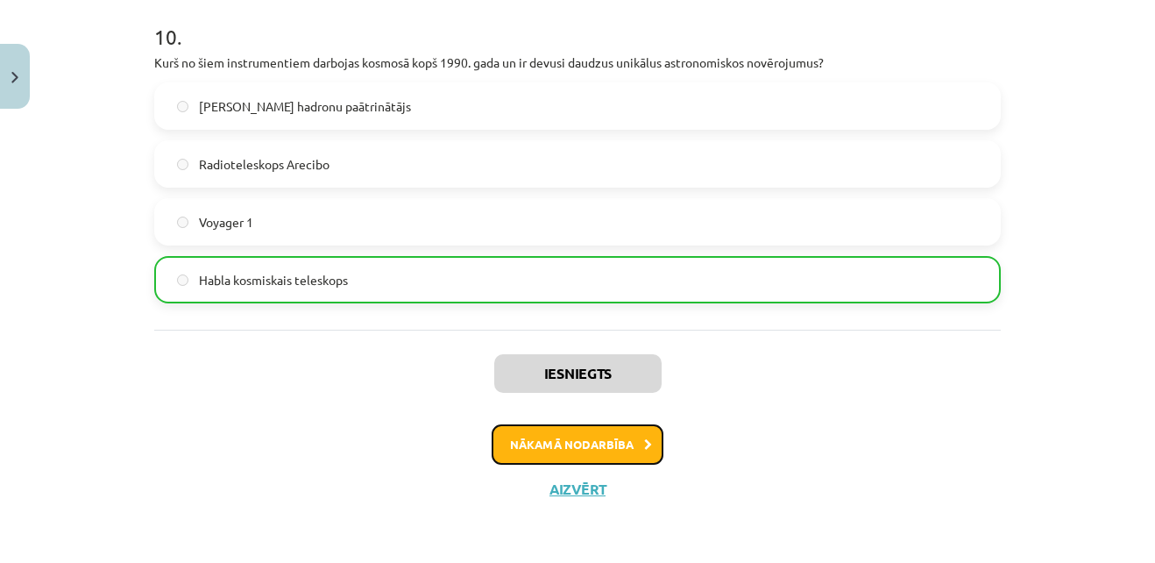
click at [536, 448] on button "Nākamā nodarbība" at bounding box center [578, 444] width 172 height 40
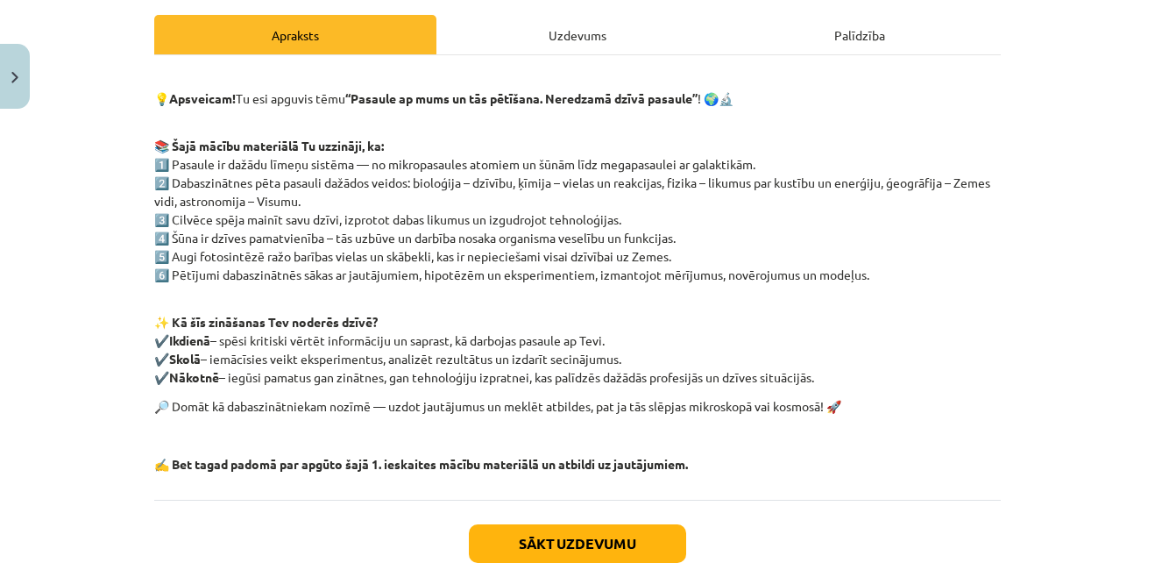
scroll to position [357, 0]
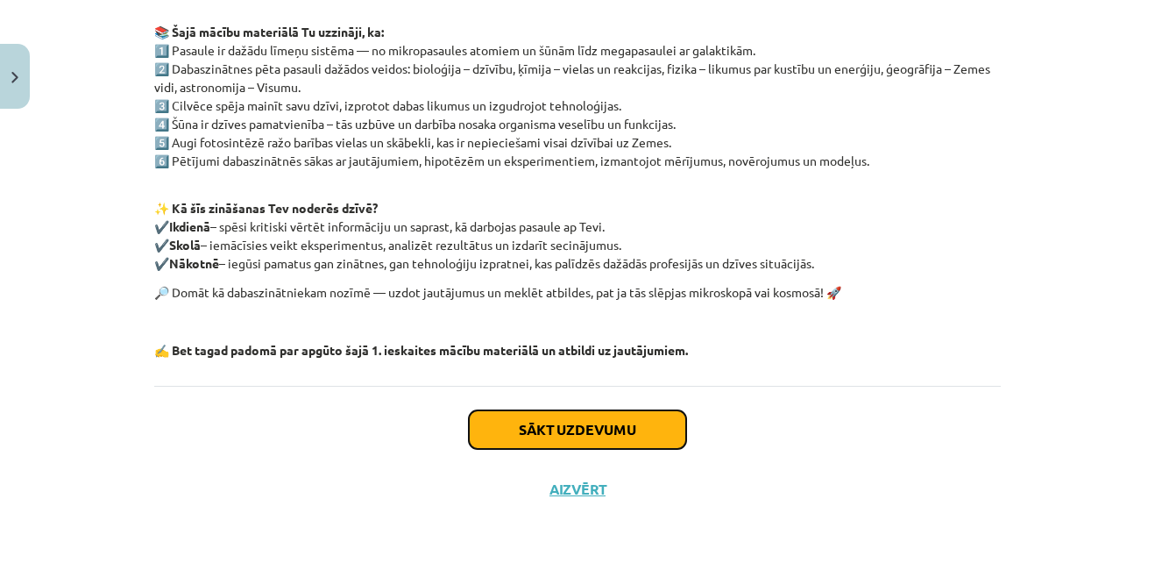
click at [517, 427] on button "Sākt uzdevumu" at bounding box center [577, 429] width 217 height 39
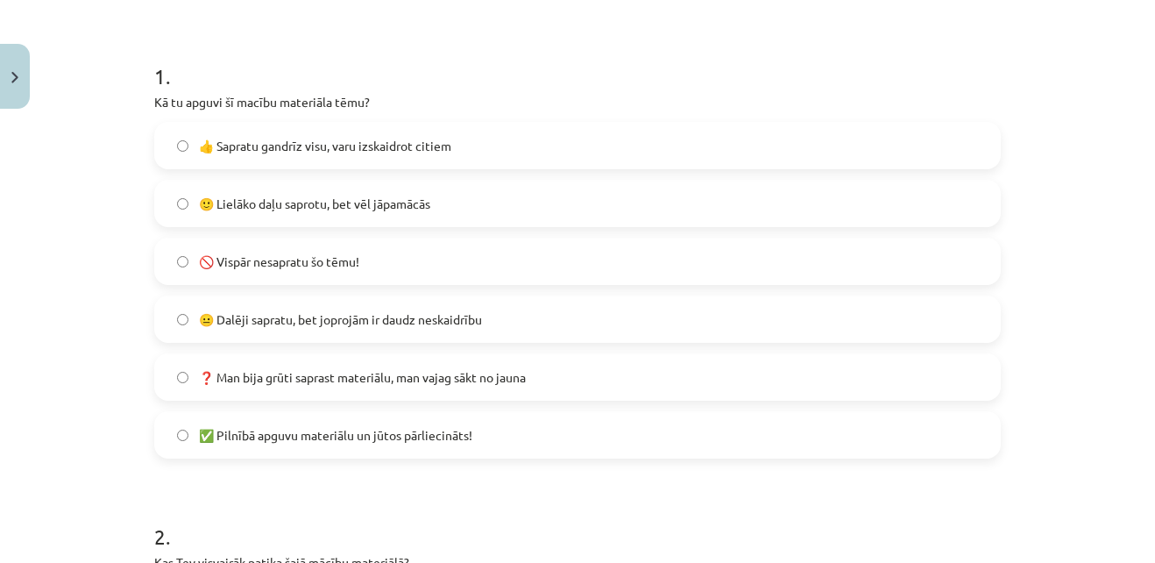
scroll to position [321, 0]
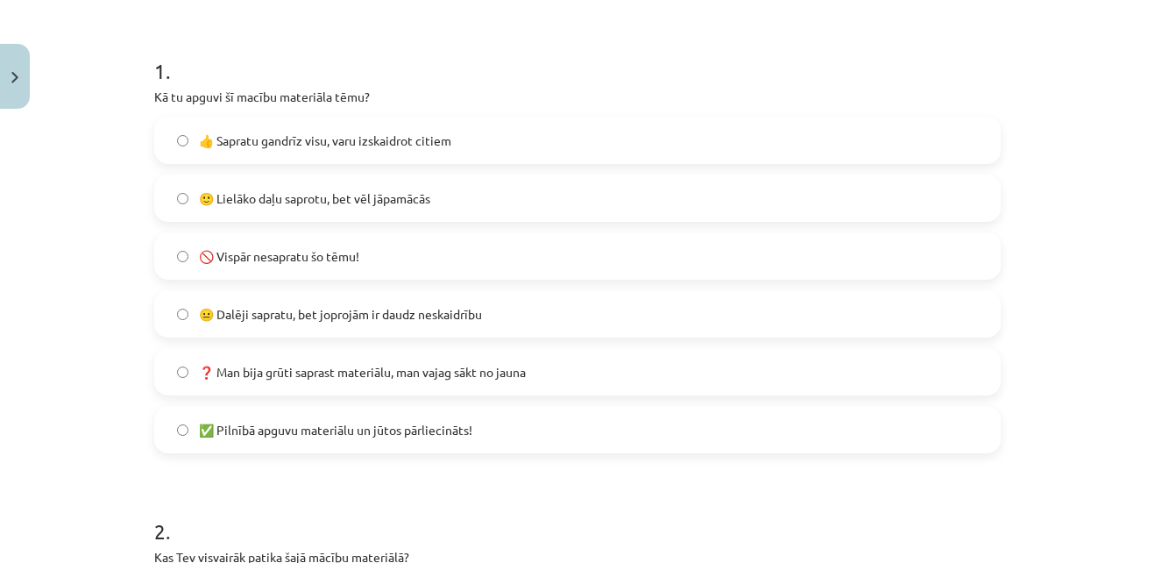
click at [288, 149] on span "👍 Sapratu gandrīz visu, varu izskaidrot citiem" at bounding box center [325, 140] width 252 height 18
click at [267, 191] on span "🙂 Lielāko daļu saprotu, bet vēl jāpamācās" at bounding box center [314, 198] width 231 height 18
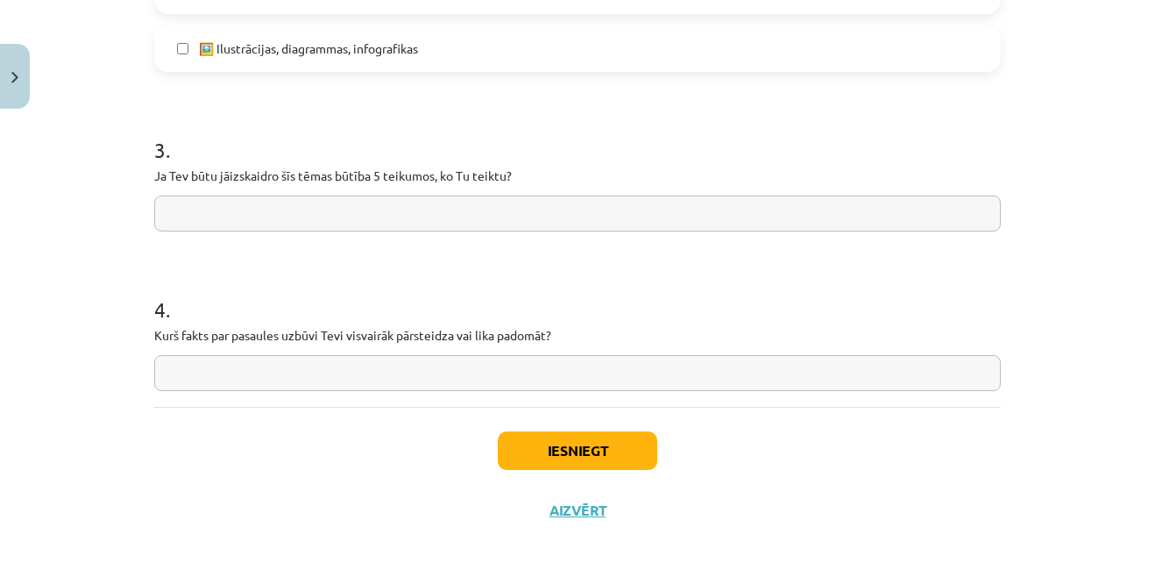
scroll to position [1270, 0]
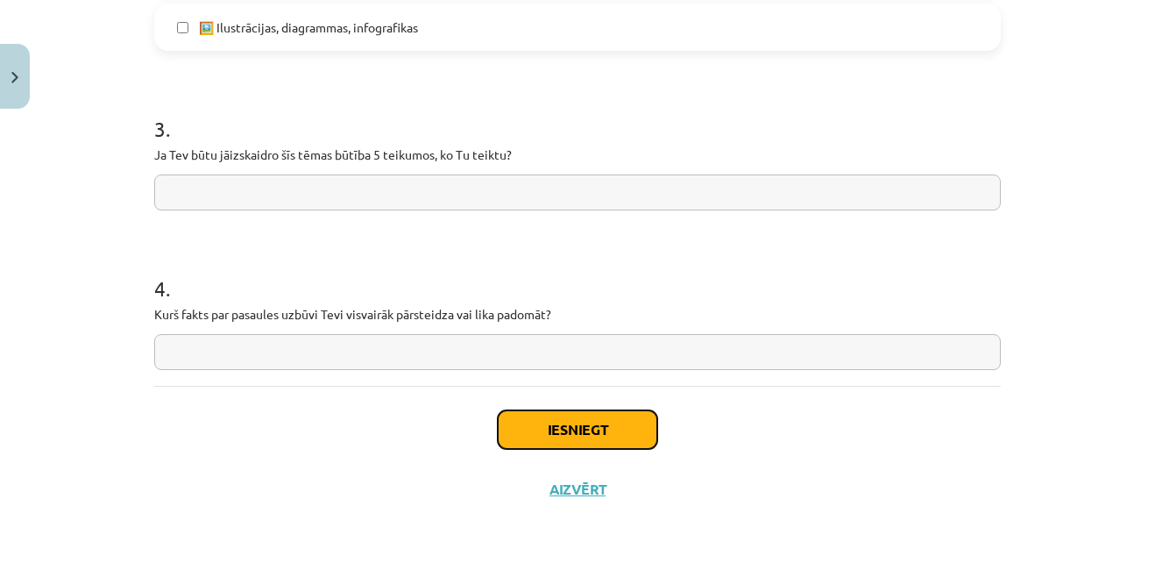
click at [548, 421] on button "Iesniegt" at bounding box center [577, 429] width 159 height 39
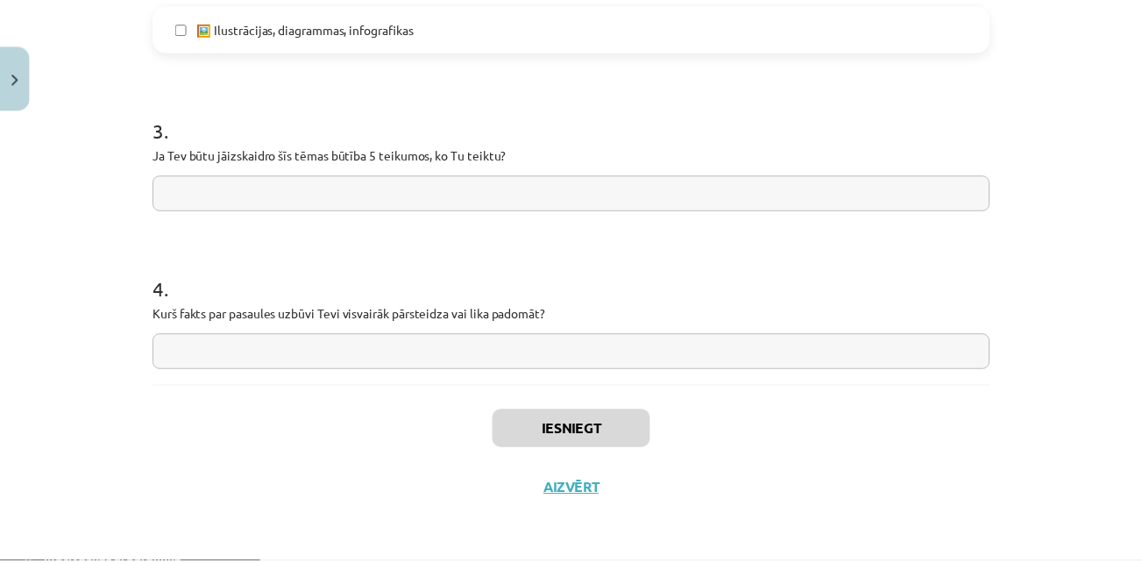
scroll to position [590, 0]
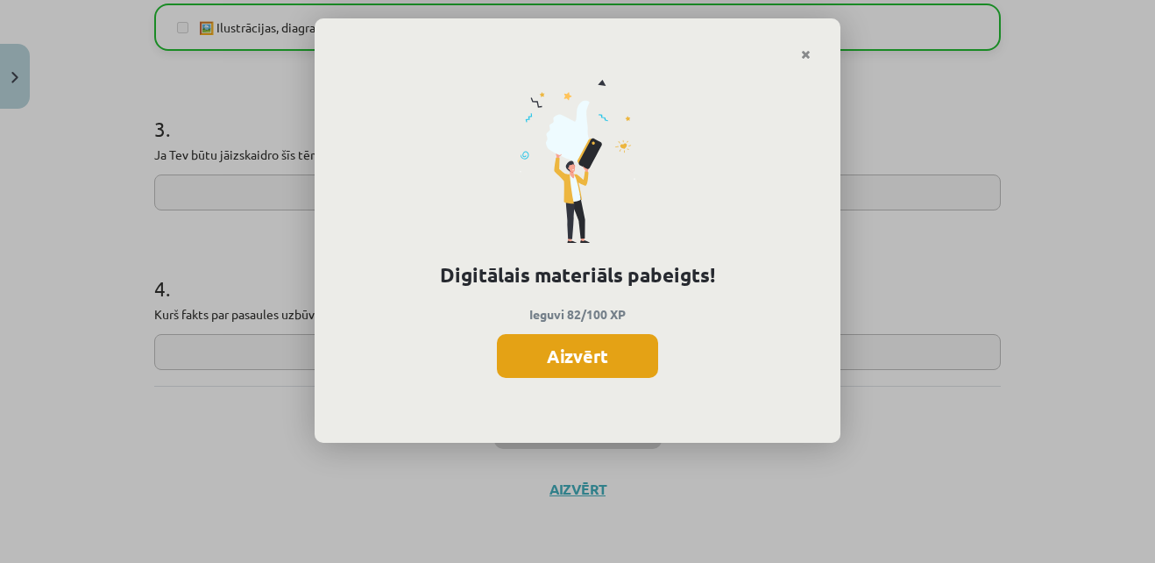
click at [565, 351] on button "Aizvērt" at bounding box center [577, 356] width 161 height 44
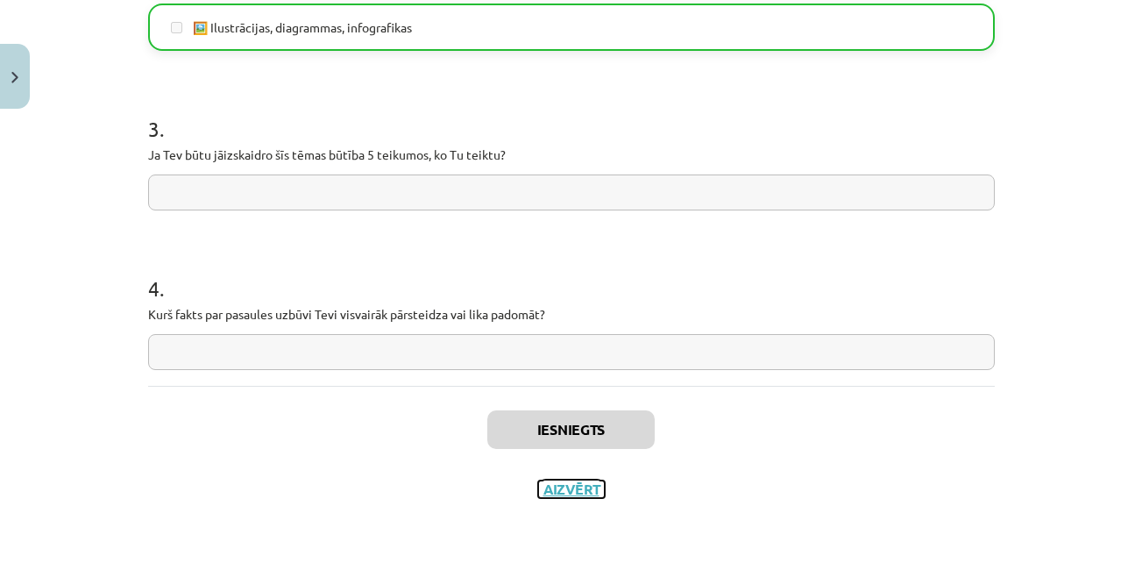
click at [563, 484] on button "Aizvērt" at bounding box center [571, 489] width 67 height 18
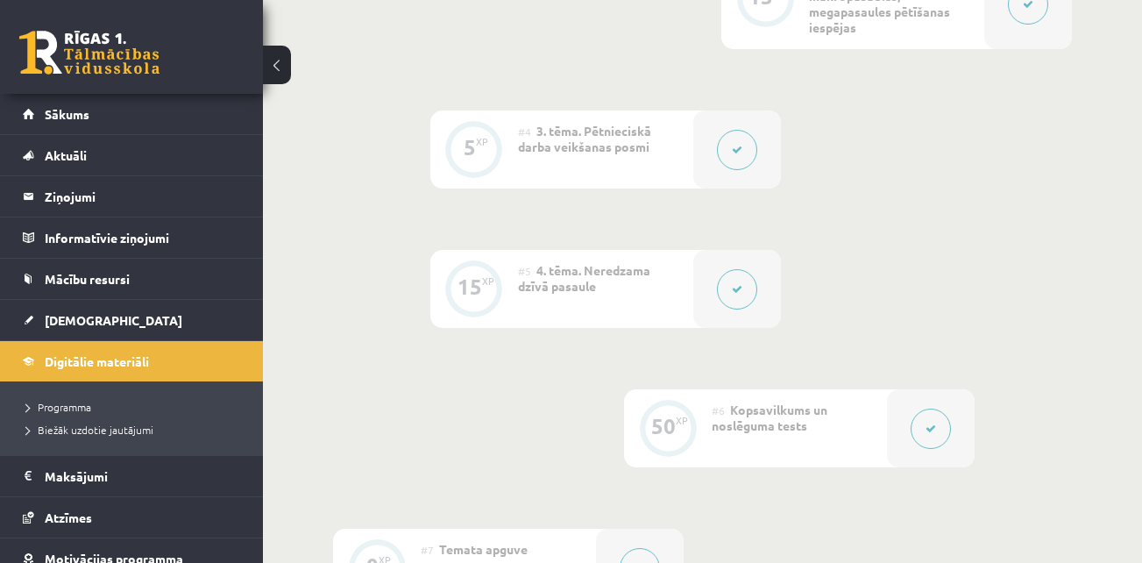
scroll to position [882, 0]
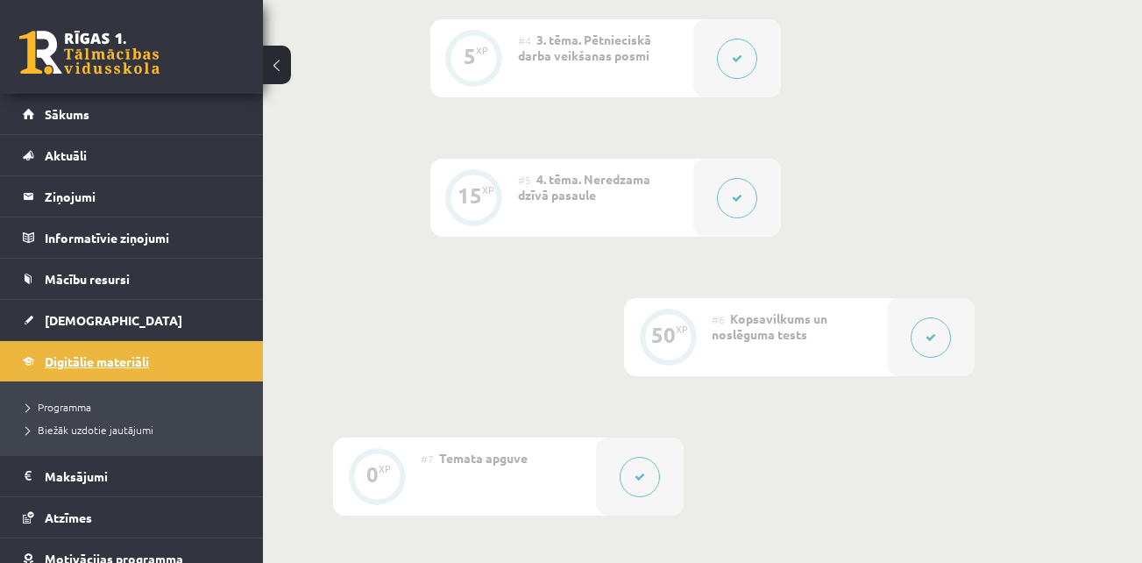
click at [106, 351] on link "Digitālie materiāli" at bounding box center [132, 361] width 218 height 40
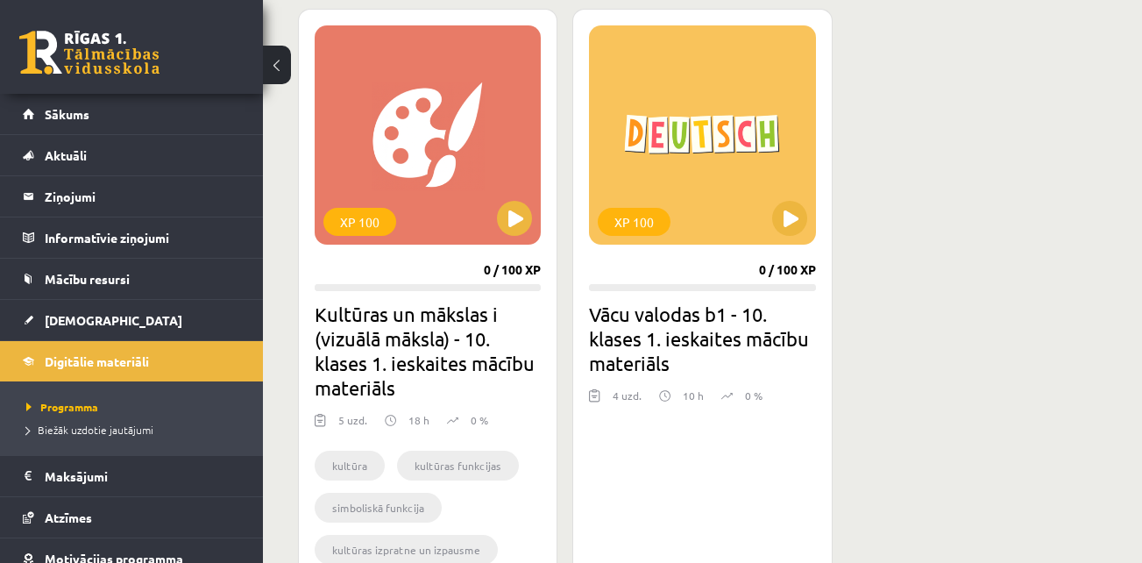
scroll to position [488, 0]
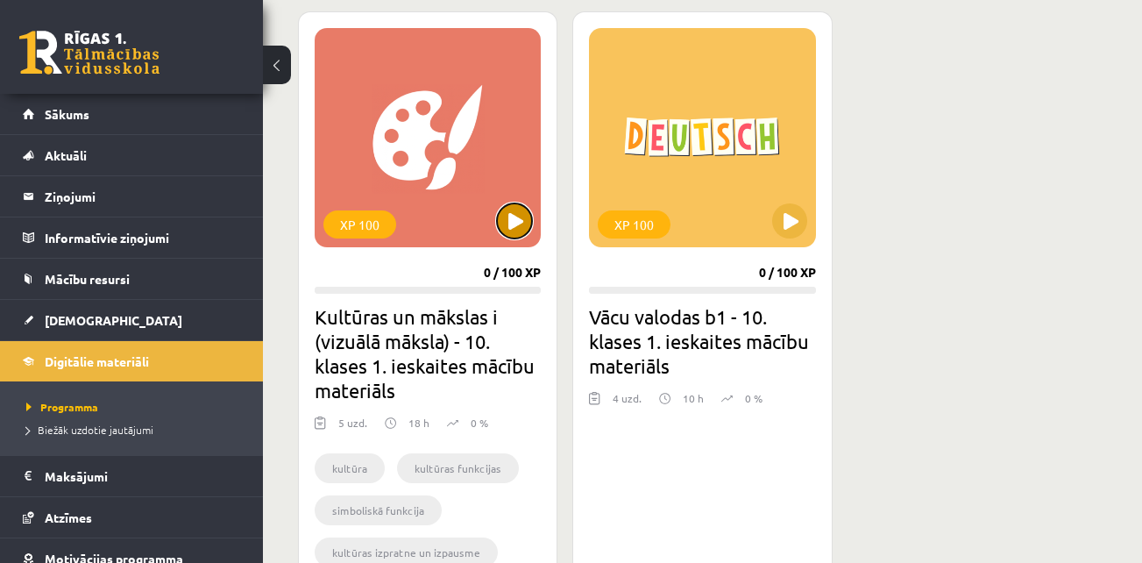
click at [516, 217] on button at bounding box center [514, 220] width 35 height 35
